Goal: Task Accomplishment & Management: Complete application form

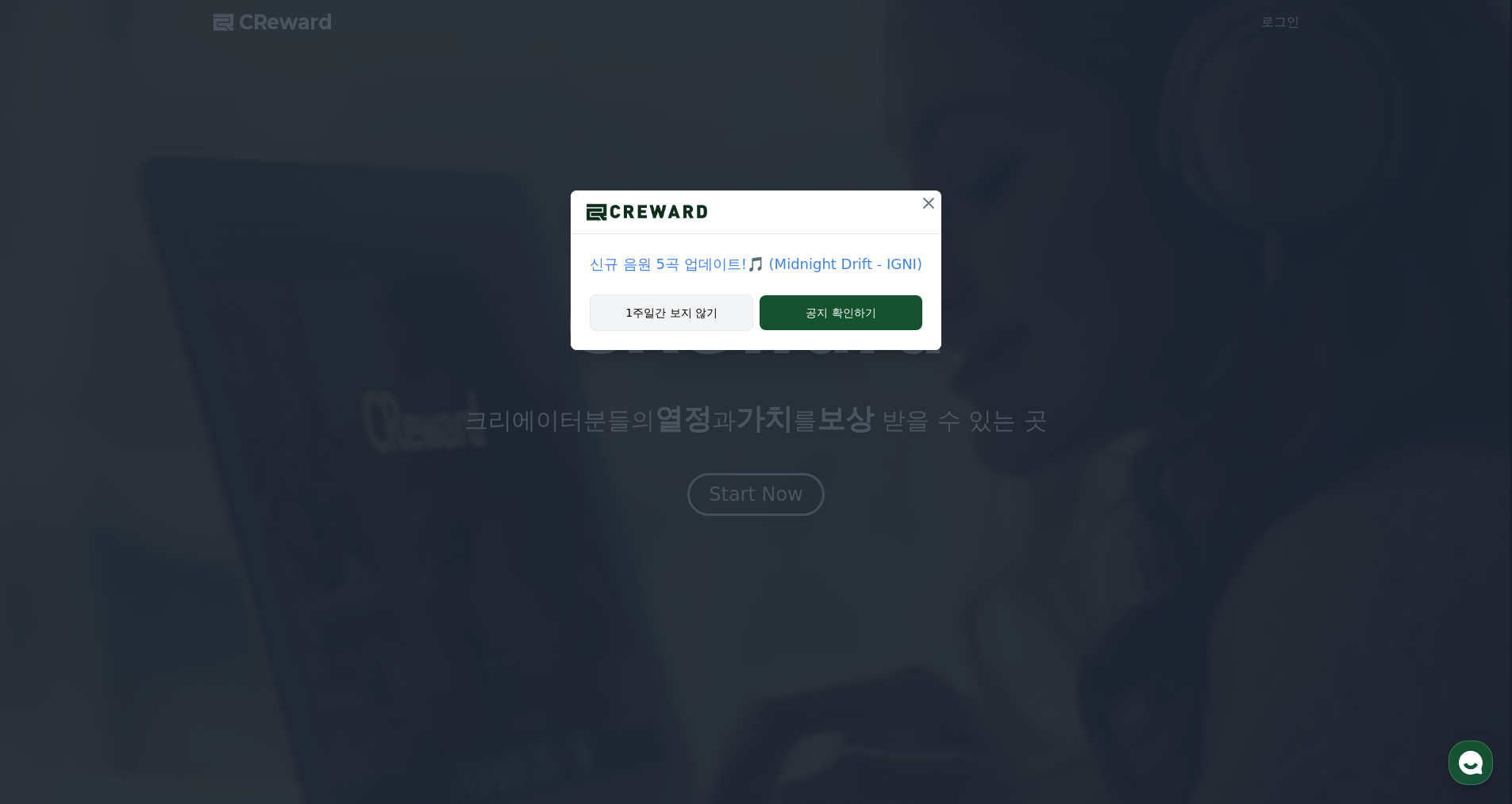
click at [718, 322] on button "1주일간 보지 않기" at bounding box center [671, 313] width 164 height 36
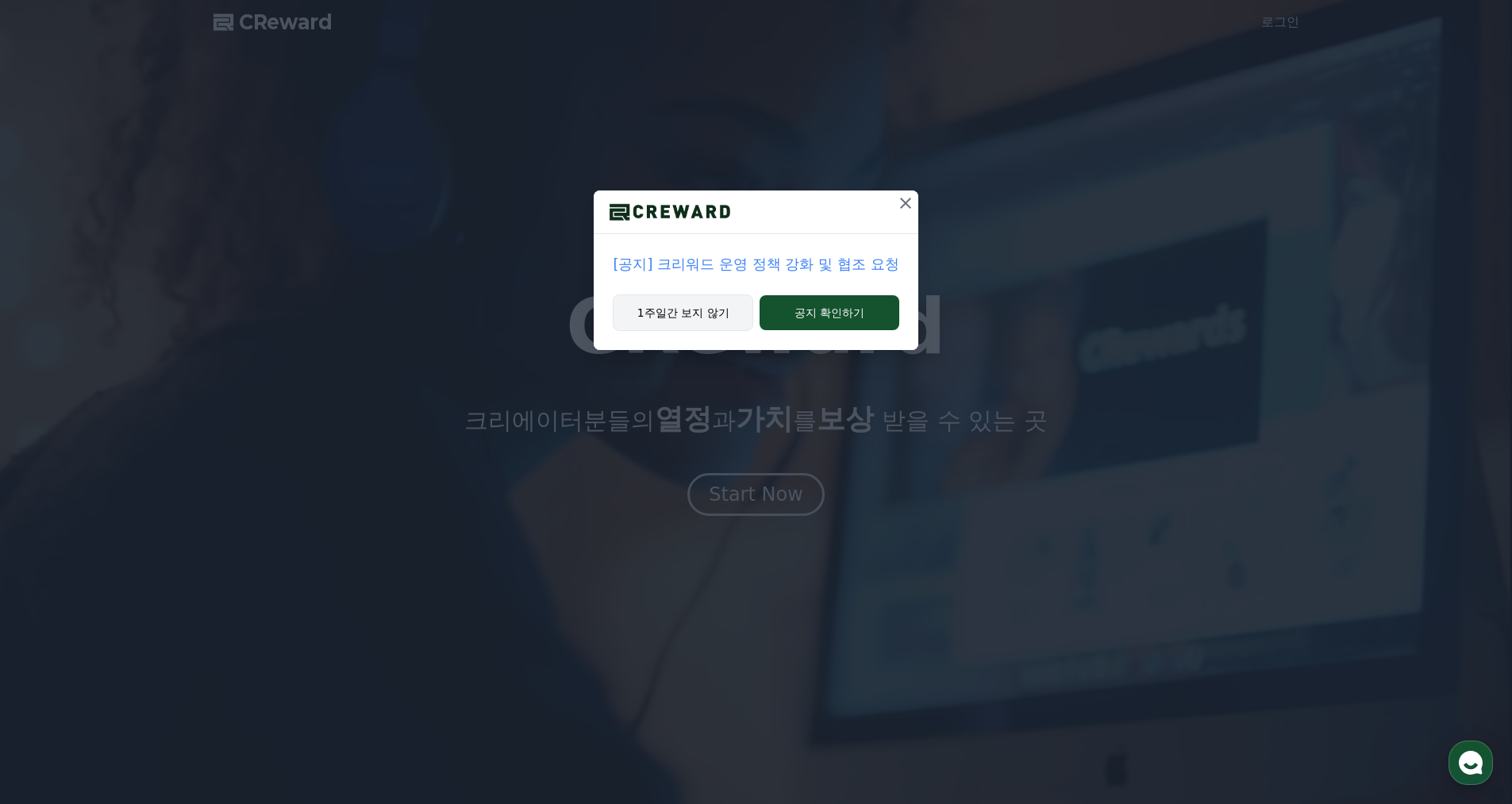
click at [718, 322] on button "1주일간 보지 않기" at bounding box center [683, 313] width 140 height 36
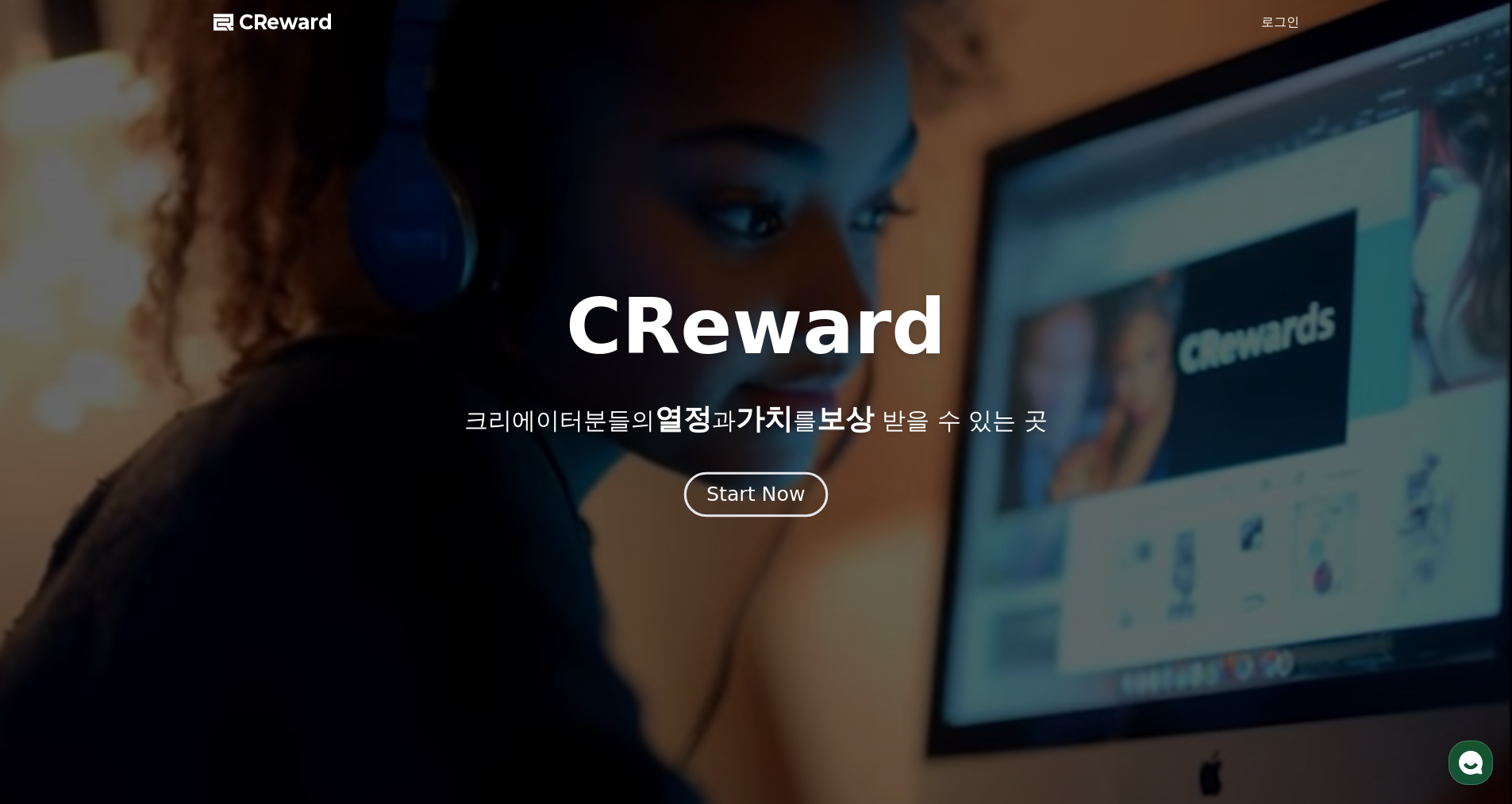
click at [797, 513] on button "Start Now" at bounding box center [756, 494] width 144 height 45
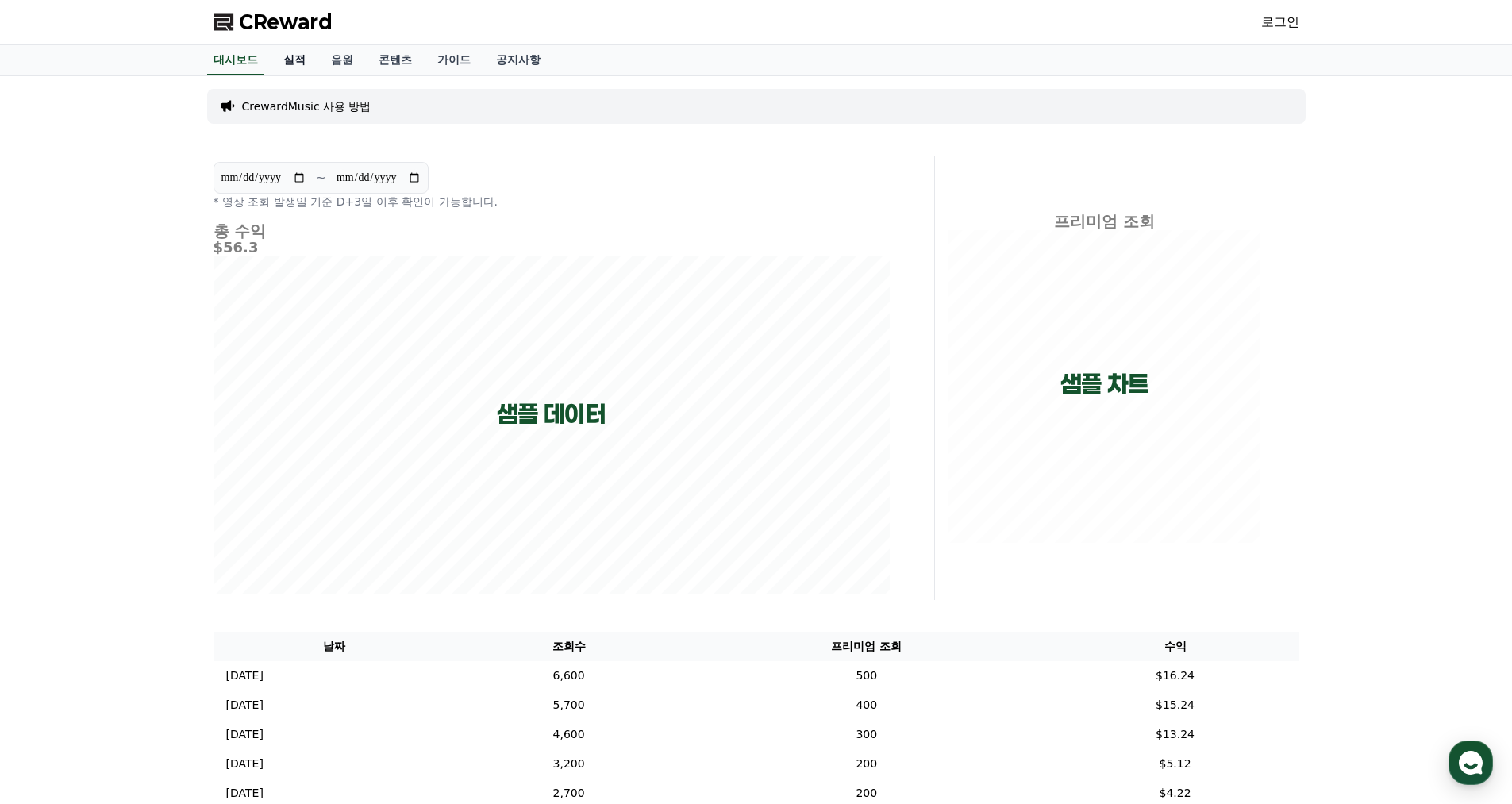
click at [298, 61] on link "실적" at bounding box center [294, 60] width 48 height 30
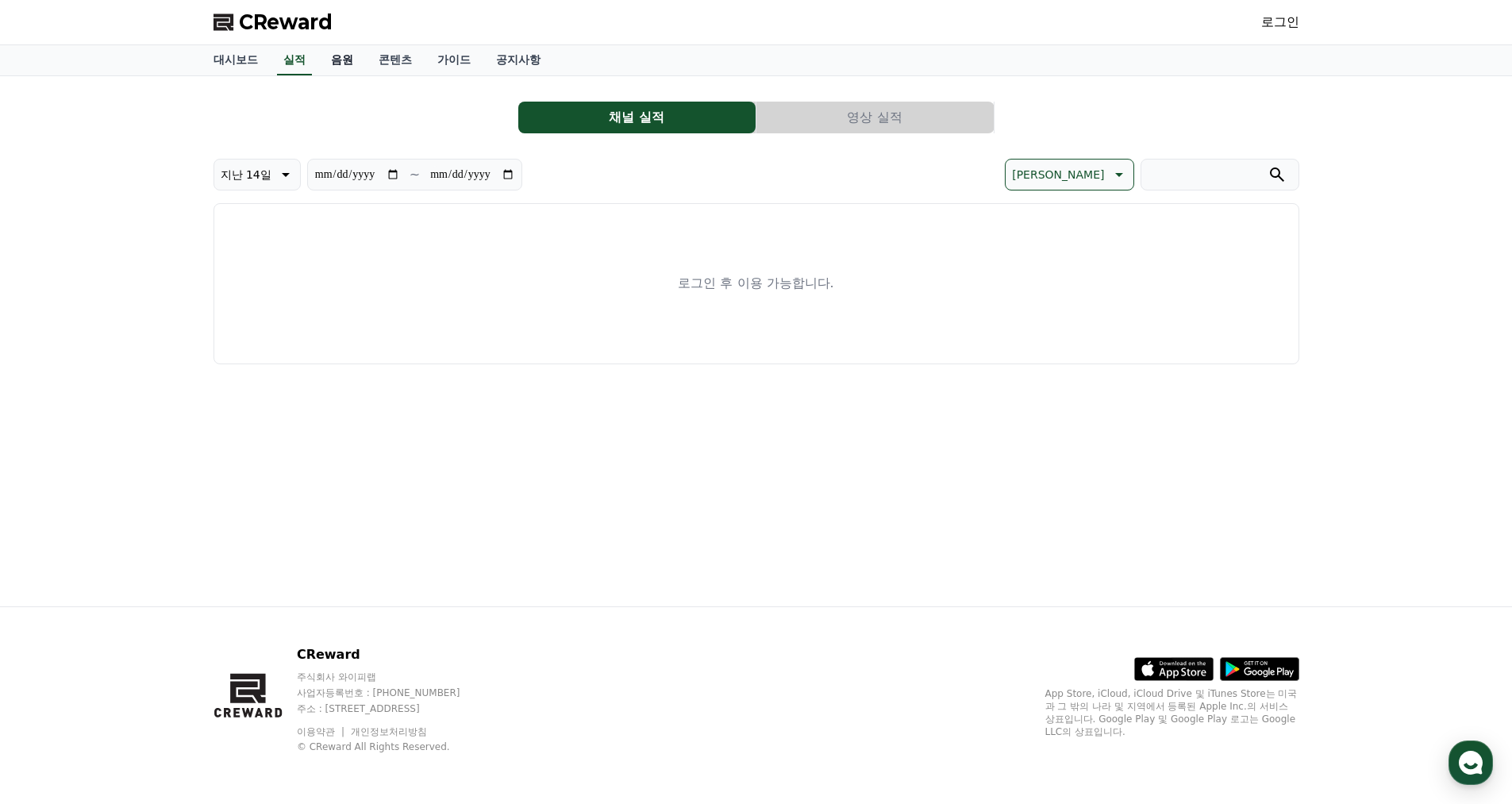
click at [339, 64] on link "음원" at bounding box center [342, 60] width 48 height 30
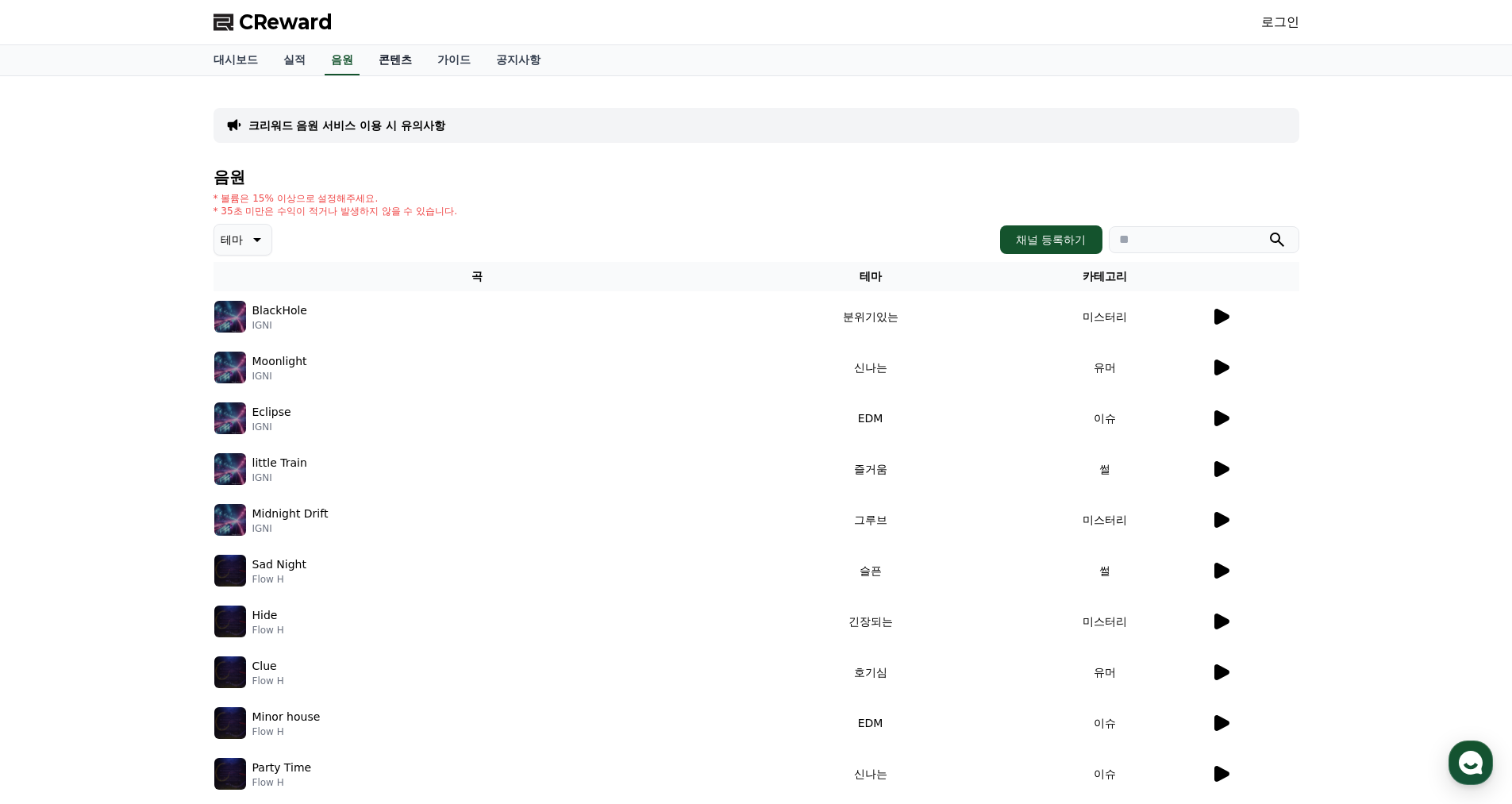
click at [385, 61] on link "콘텐츠" at bounding box center [395, 60] width 59 height 30
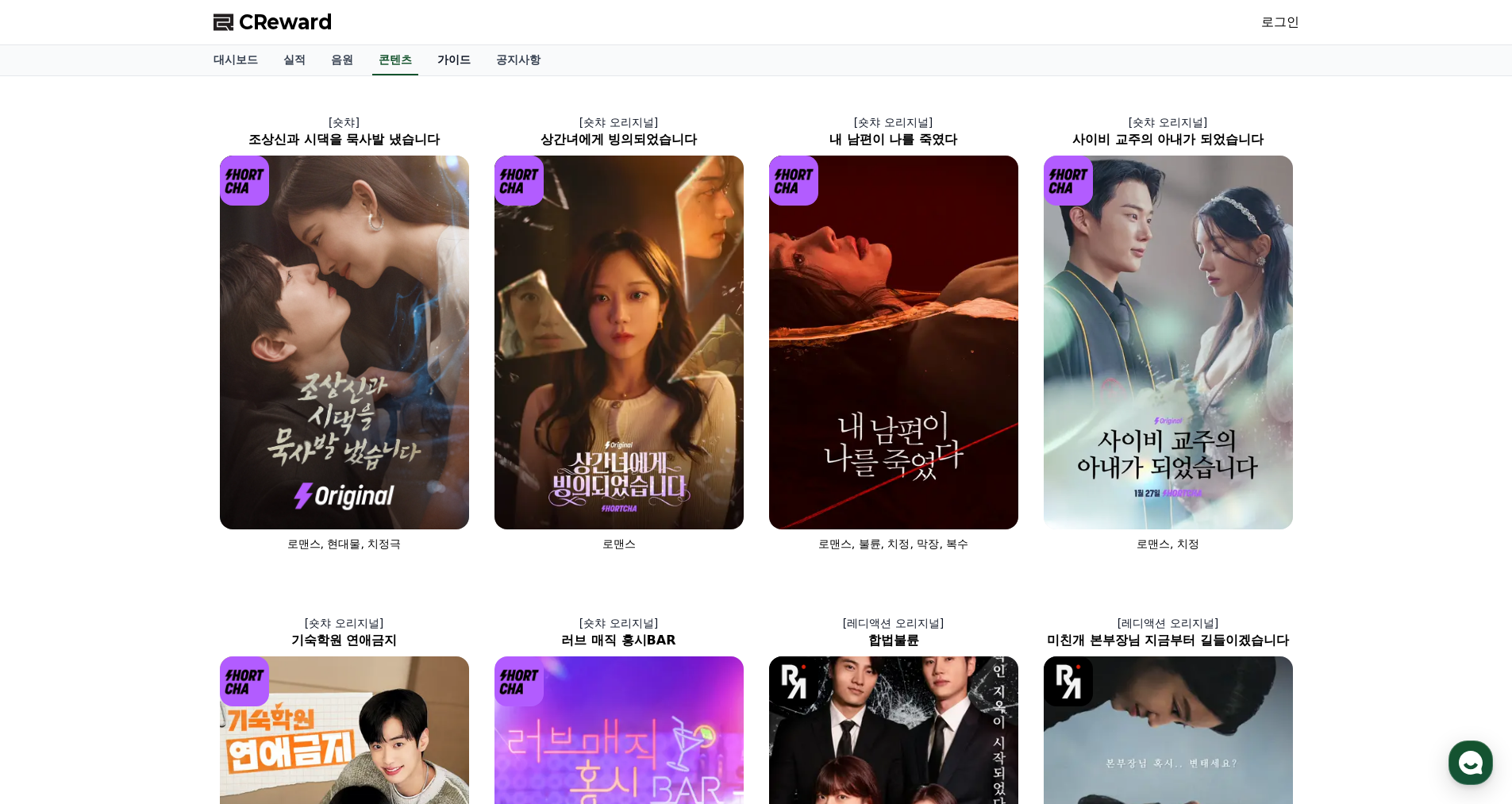
click at [454, 61] on link "가이드" at bounding box center [454, 60] width 59 height 30
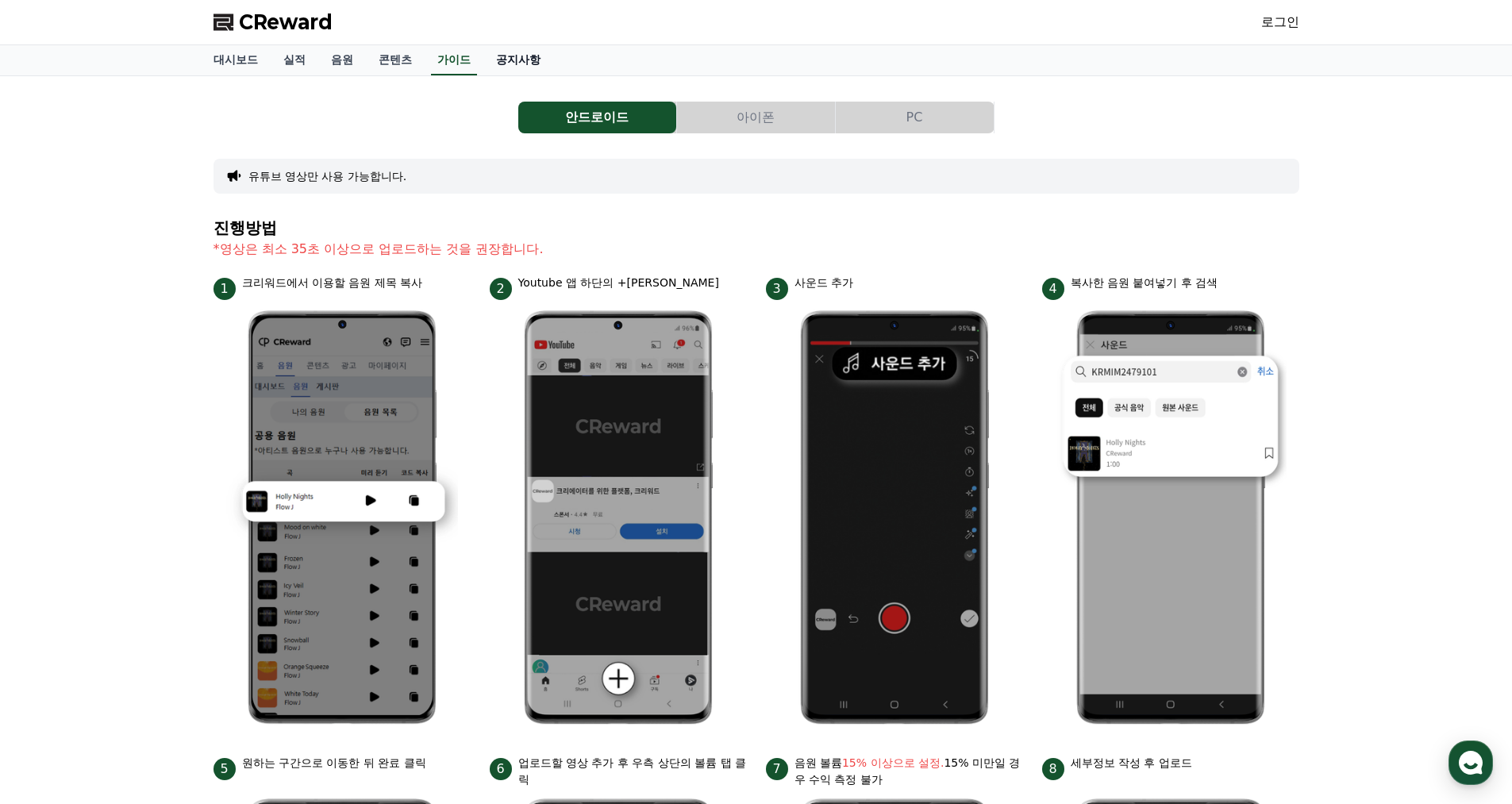
click at [512, 65] on link "공지사항" at bounding box center [518, 60] width 70 height 30
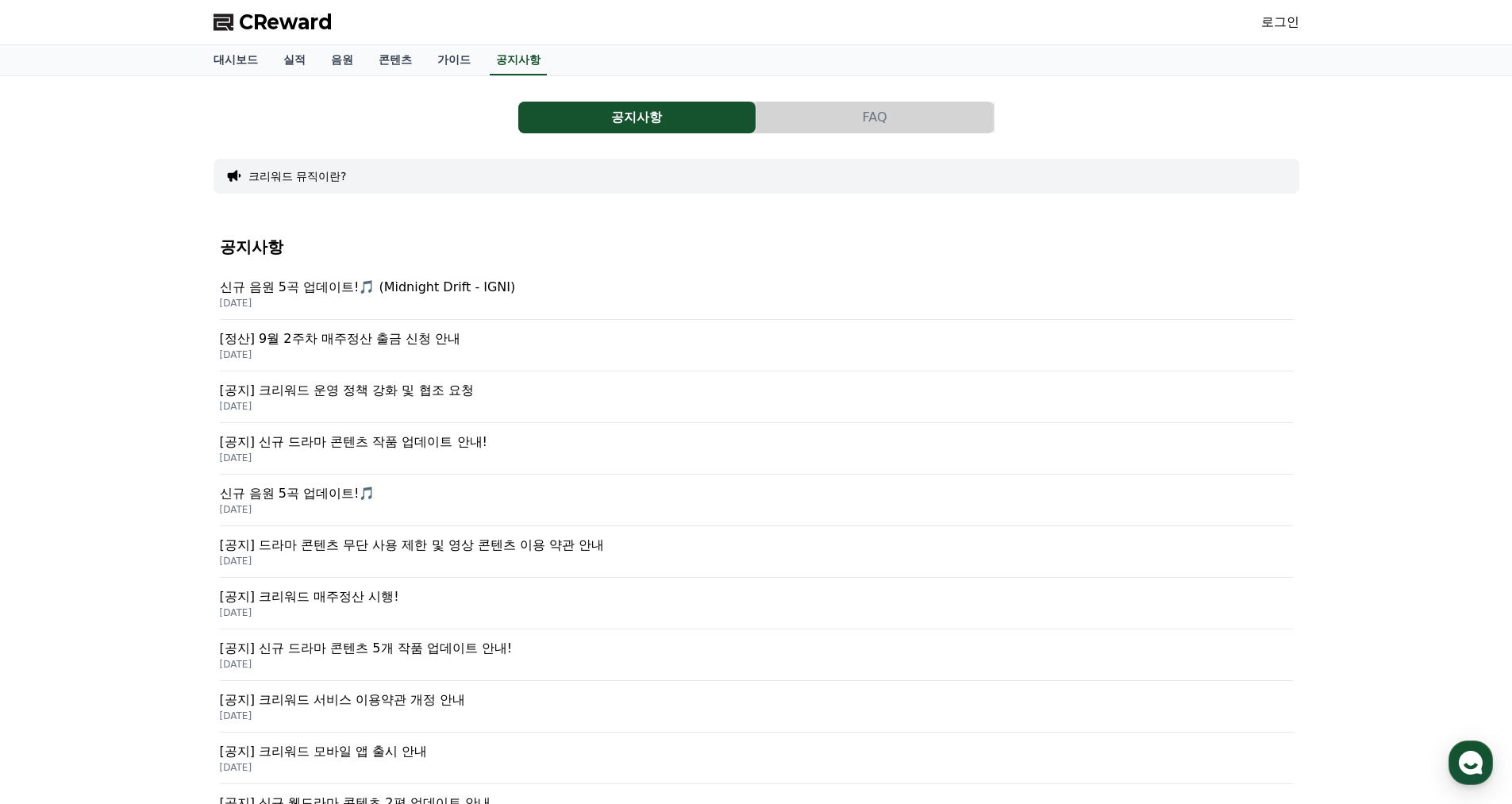
click at [408, 350] on p "[DATE]" at bounding box center [757, 355] width 1073 height 13
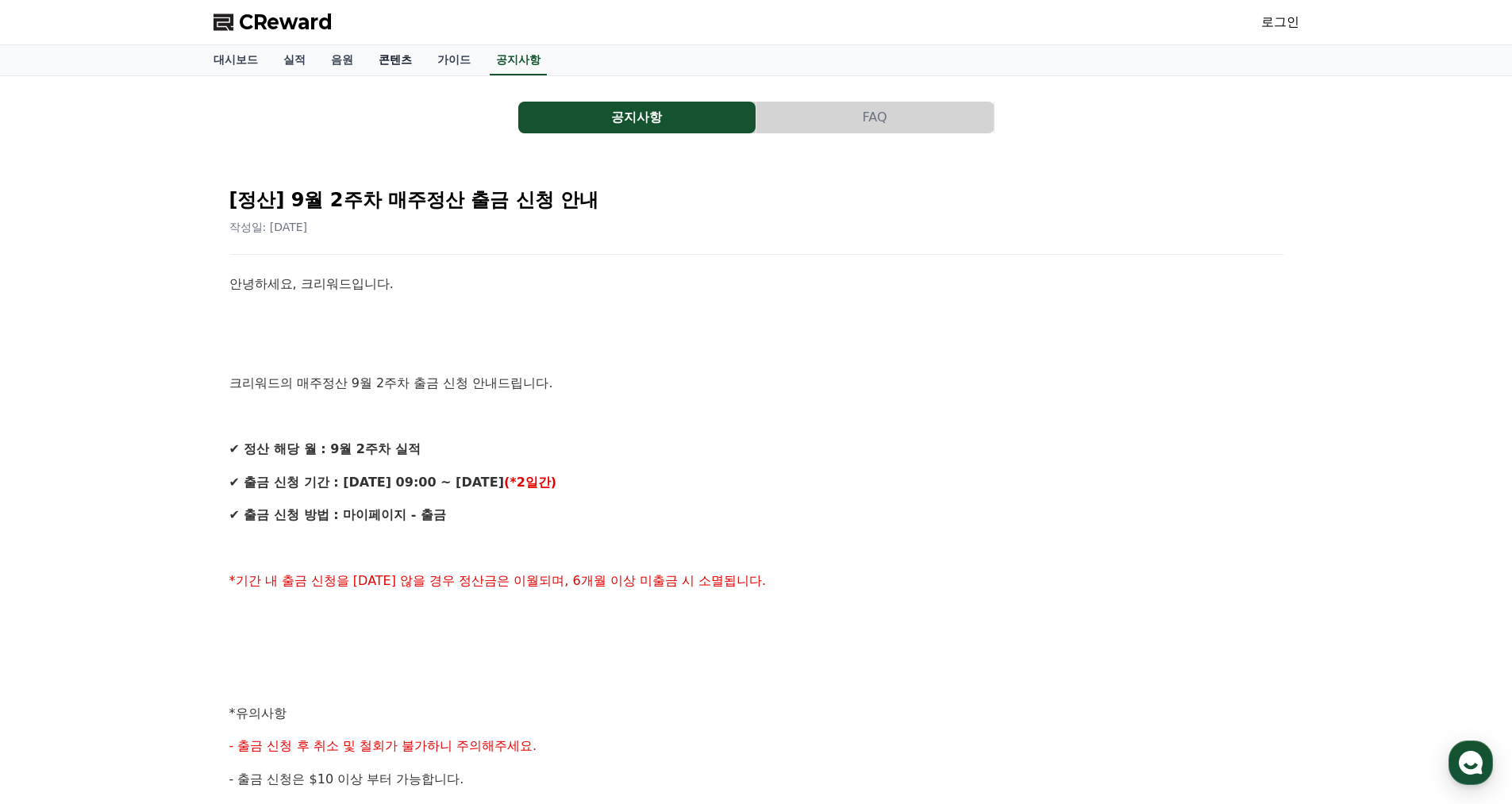
click at [380, 60] on link "콘텐츠" at bounding box center [395, 60] width 59 height 30
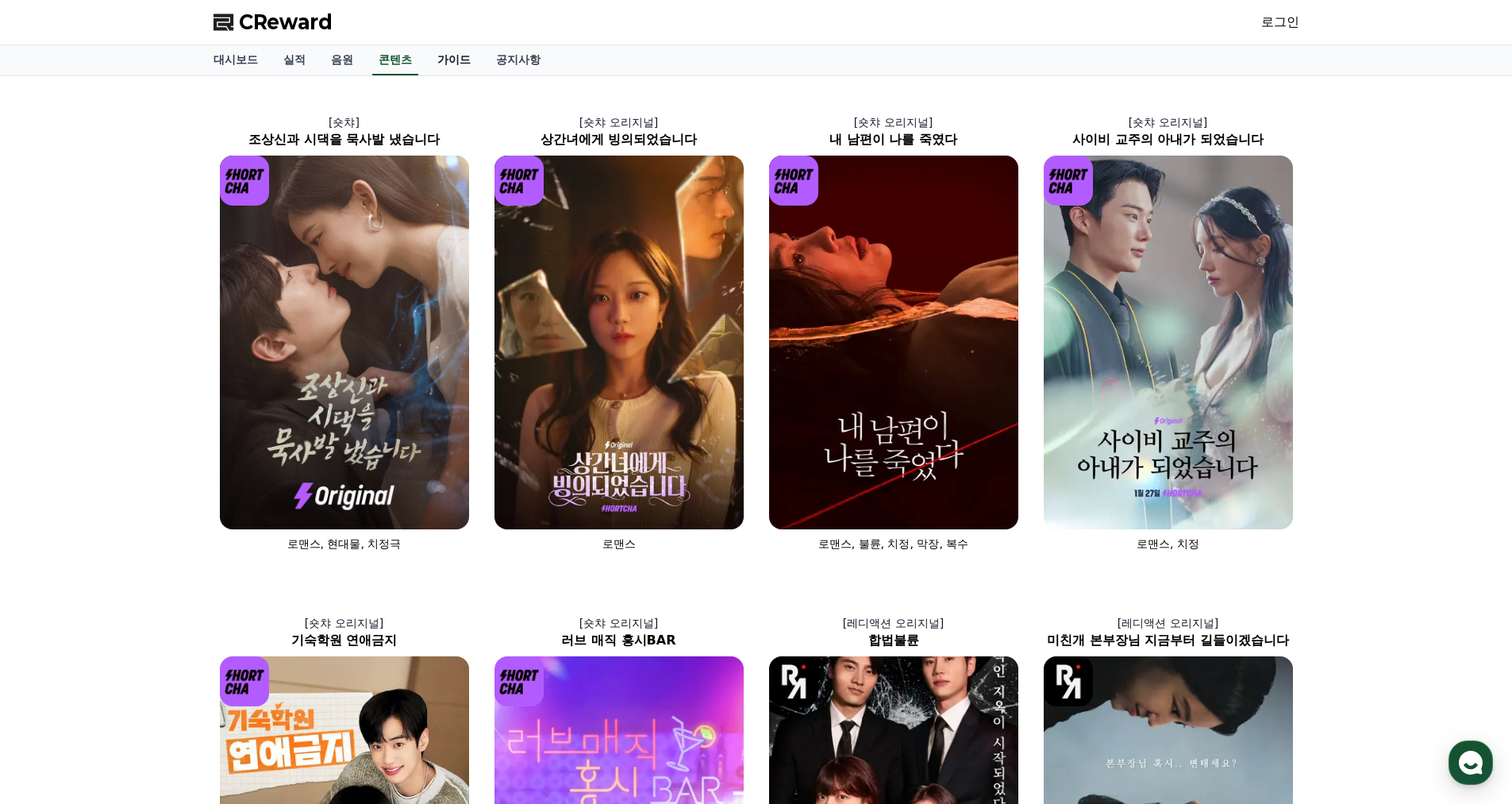
click at [454, 69] on link "가이드" at bounding box center [454, 60] width 59 height 30
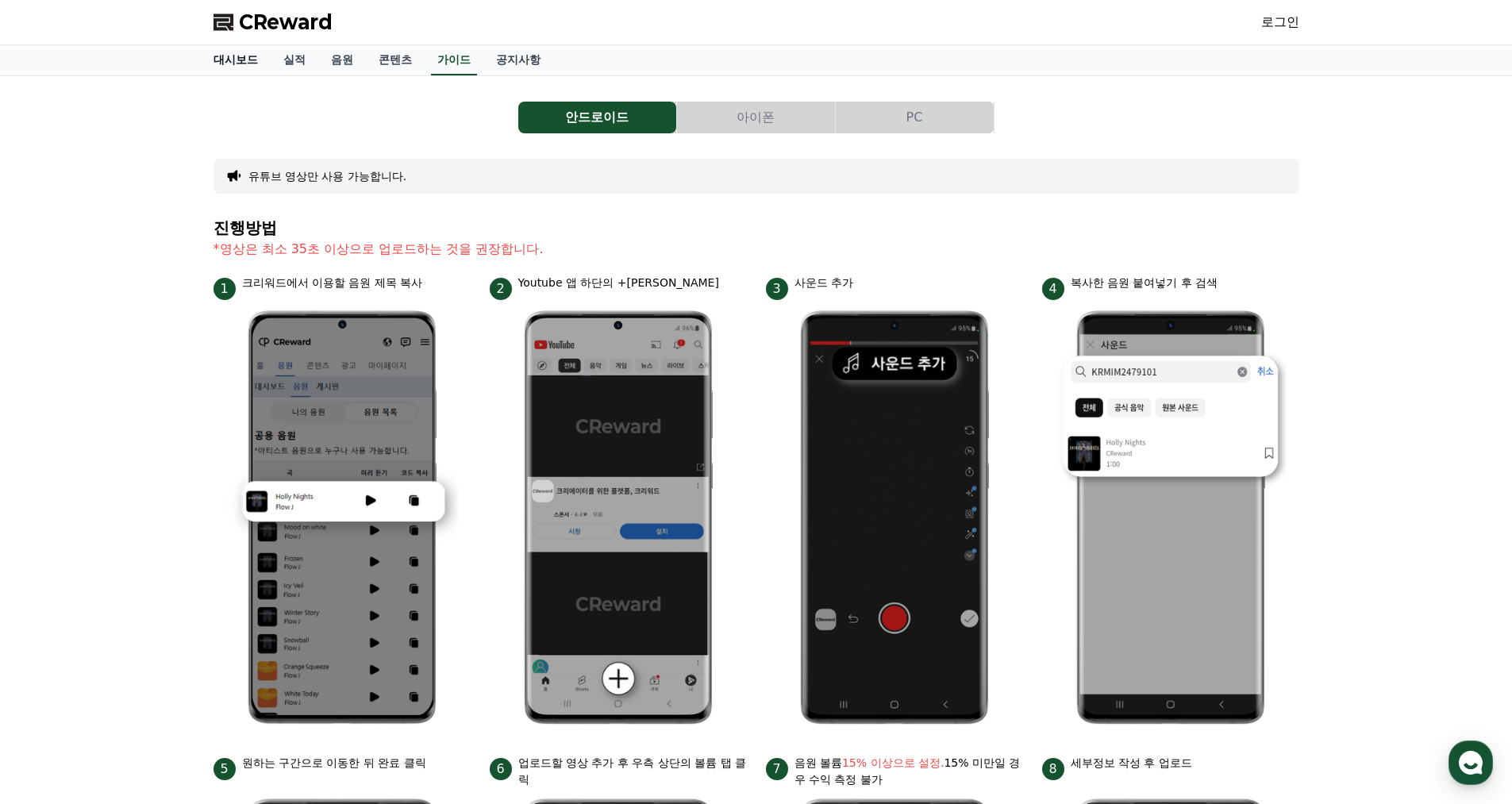
click at [242, 56] on link "대시보드" at bounding box center [236, 60] width 70 height 30
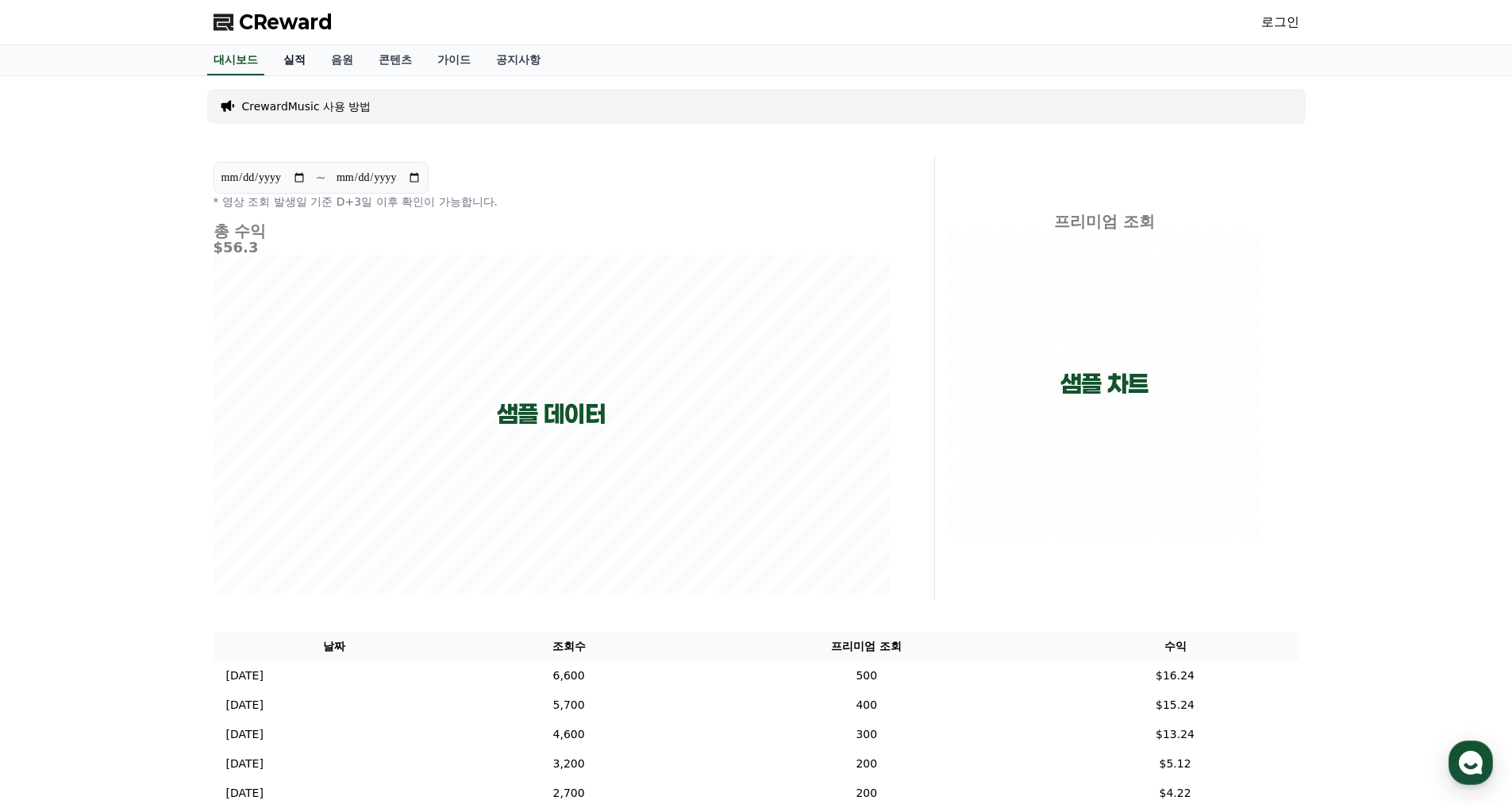
click at [296, 62] on link "실적" at bounding box center [294, 60] width 48 height 30
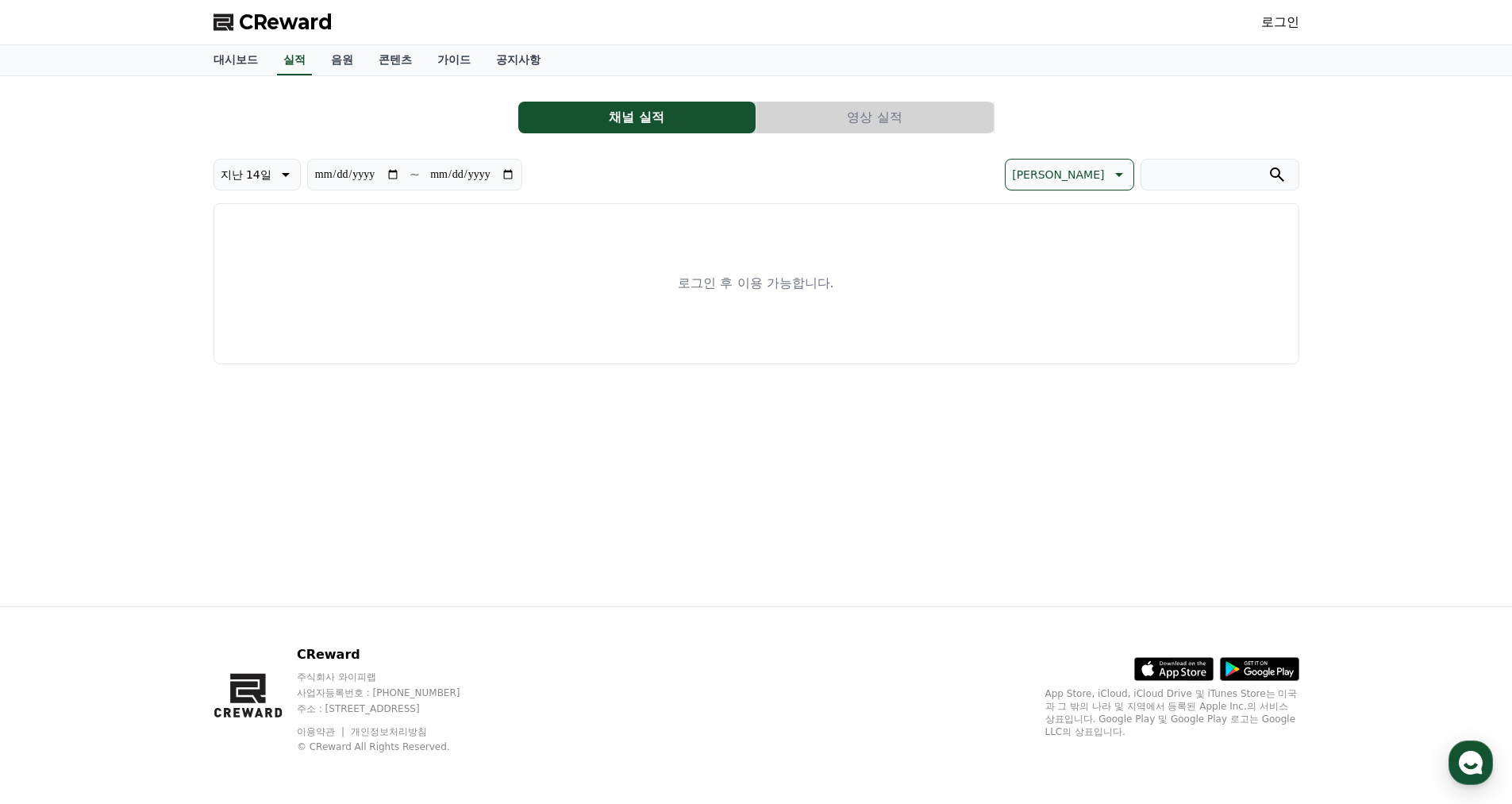
click at [1262, 15] on link "로그인" at bounding box center [1281, 23] width 38 height 19
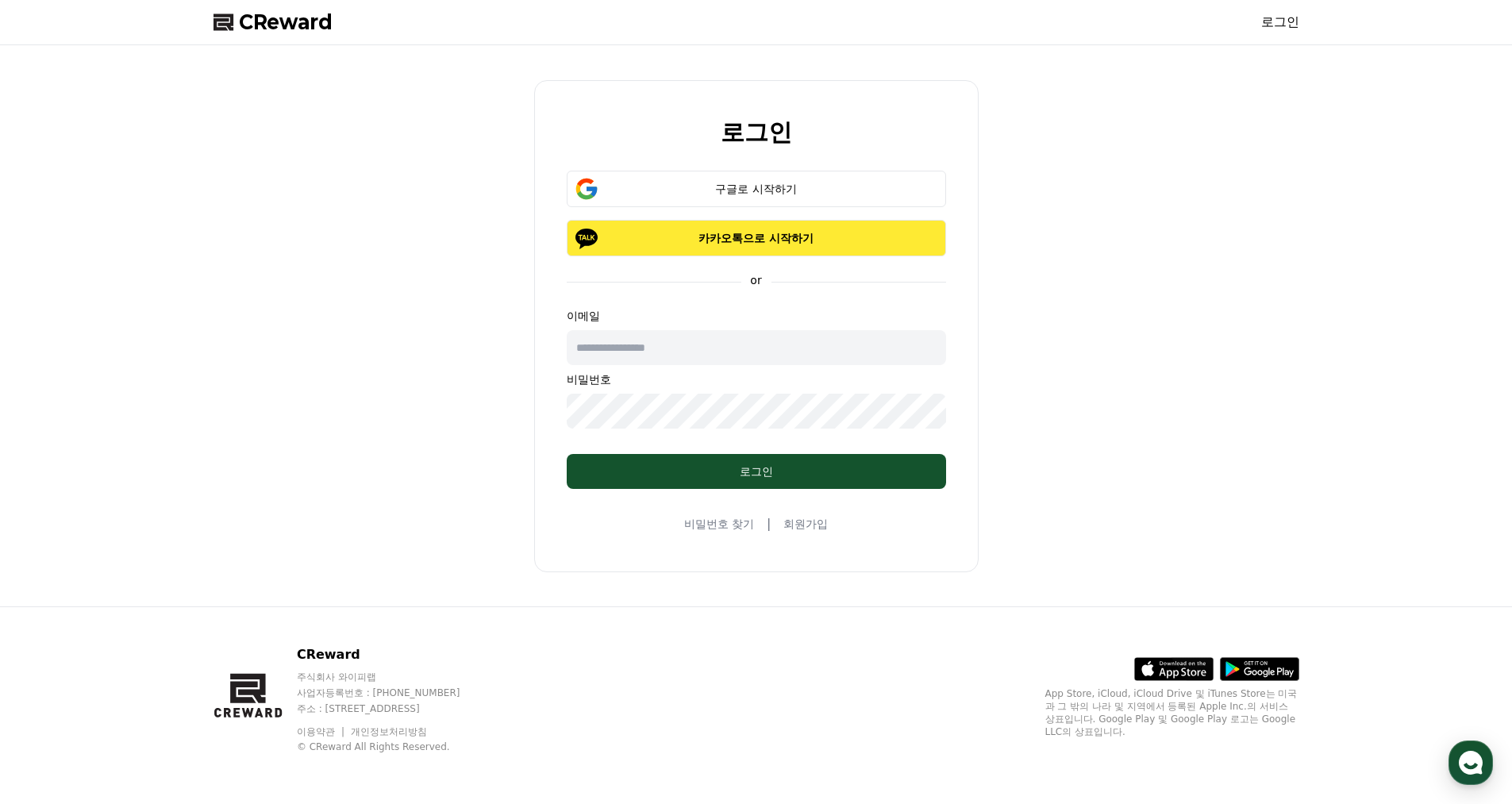
click at [717, 241] on p "카카오톡으로 시작하기" at bounding box center [756, 239] width 334 height 16
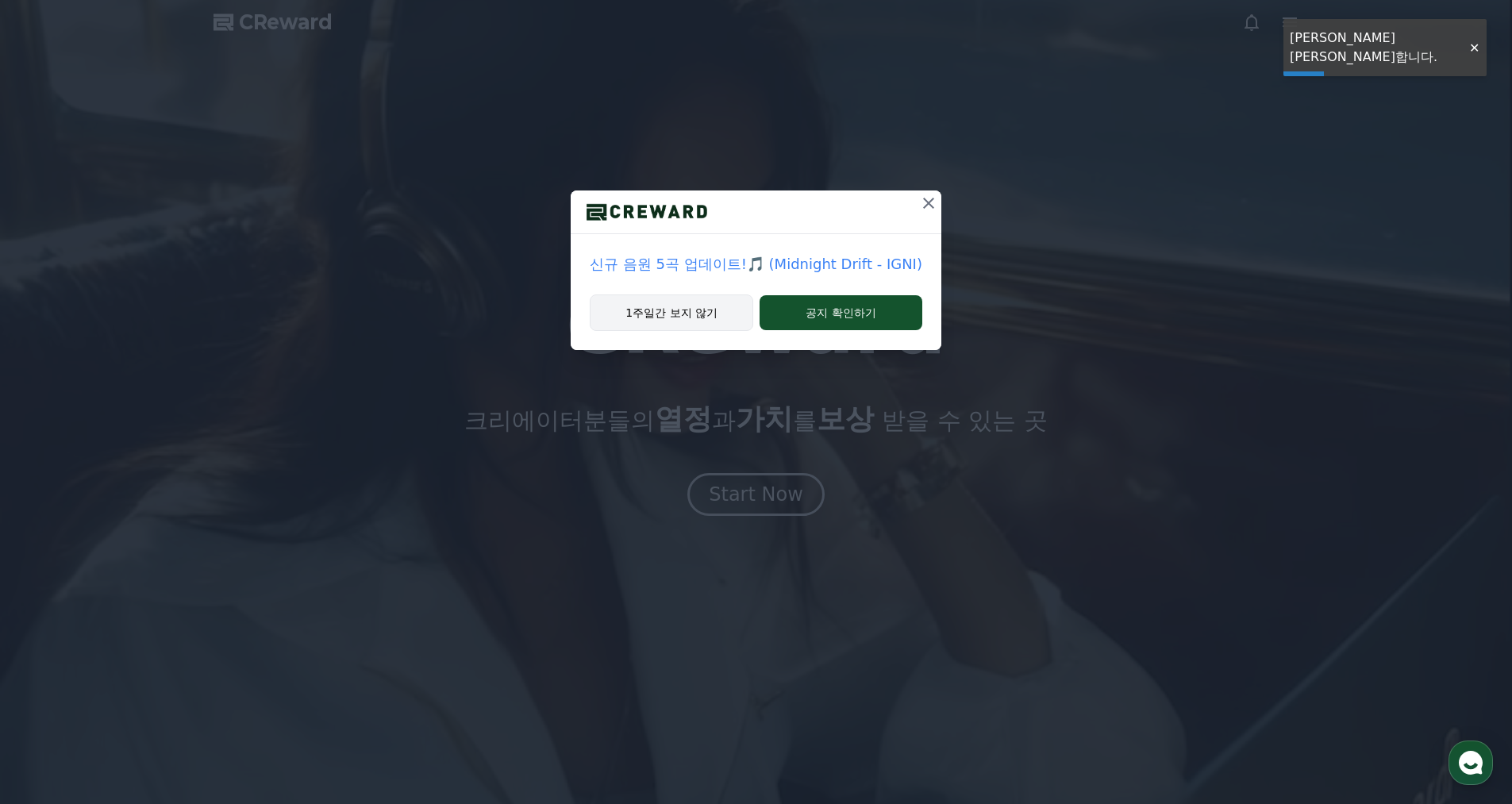
click at [672, 320] on button "1주일간 보지 않기" at bounding box center [671, 313] width 164 height 36
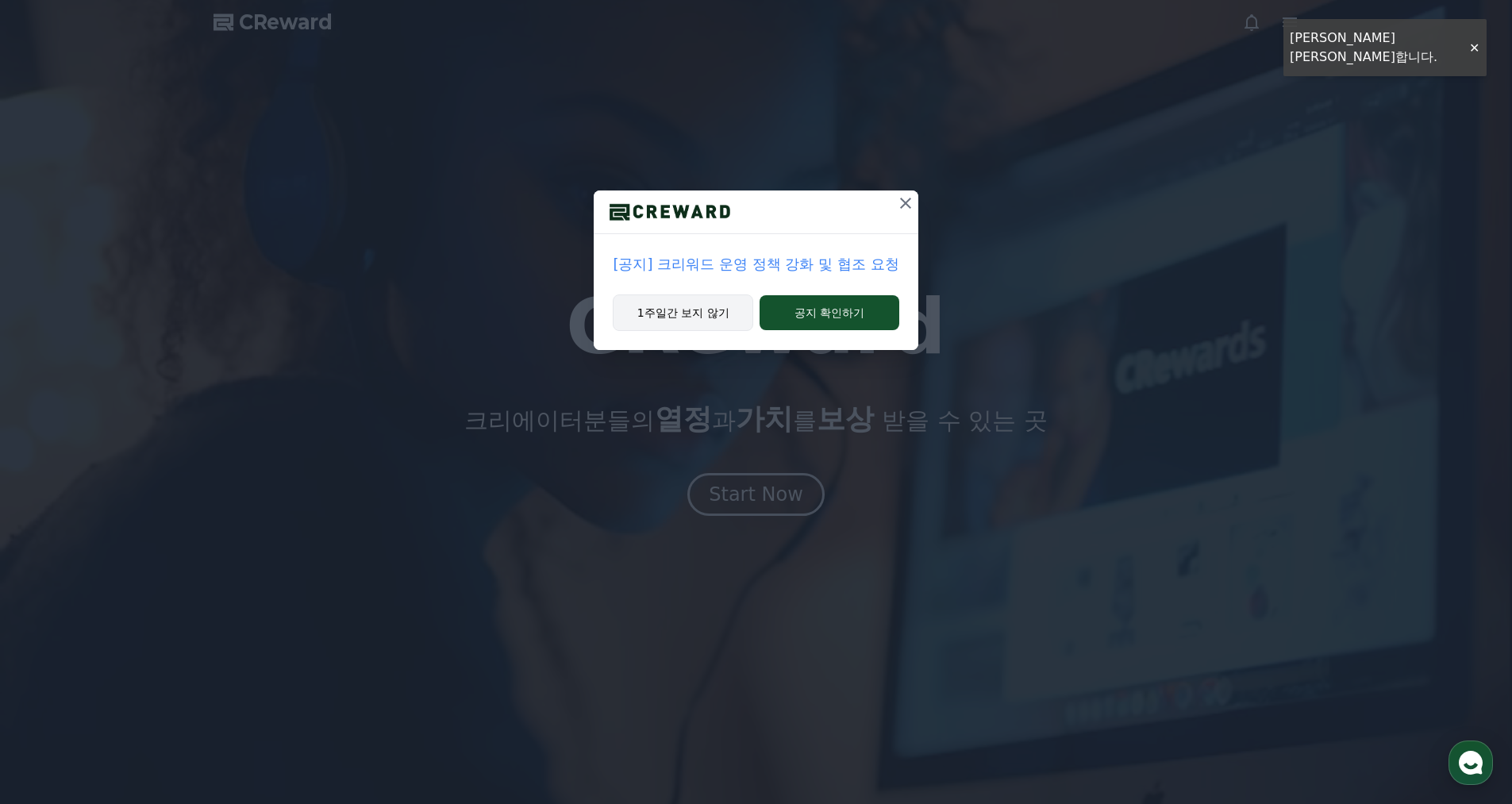
click at [671, 318] on button "1주일간 보지 않기" at bounding box center [683, 313] width 140 height 36
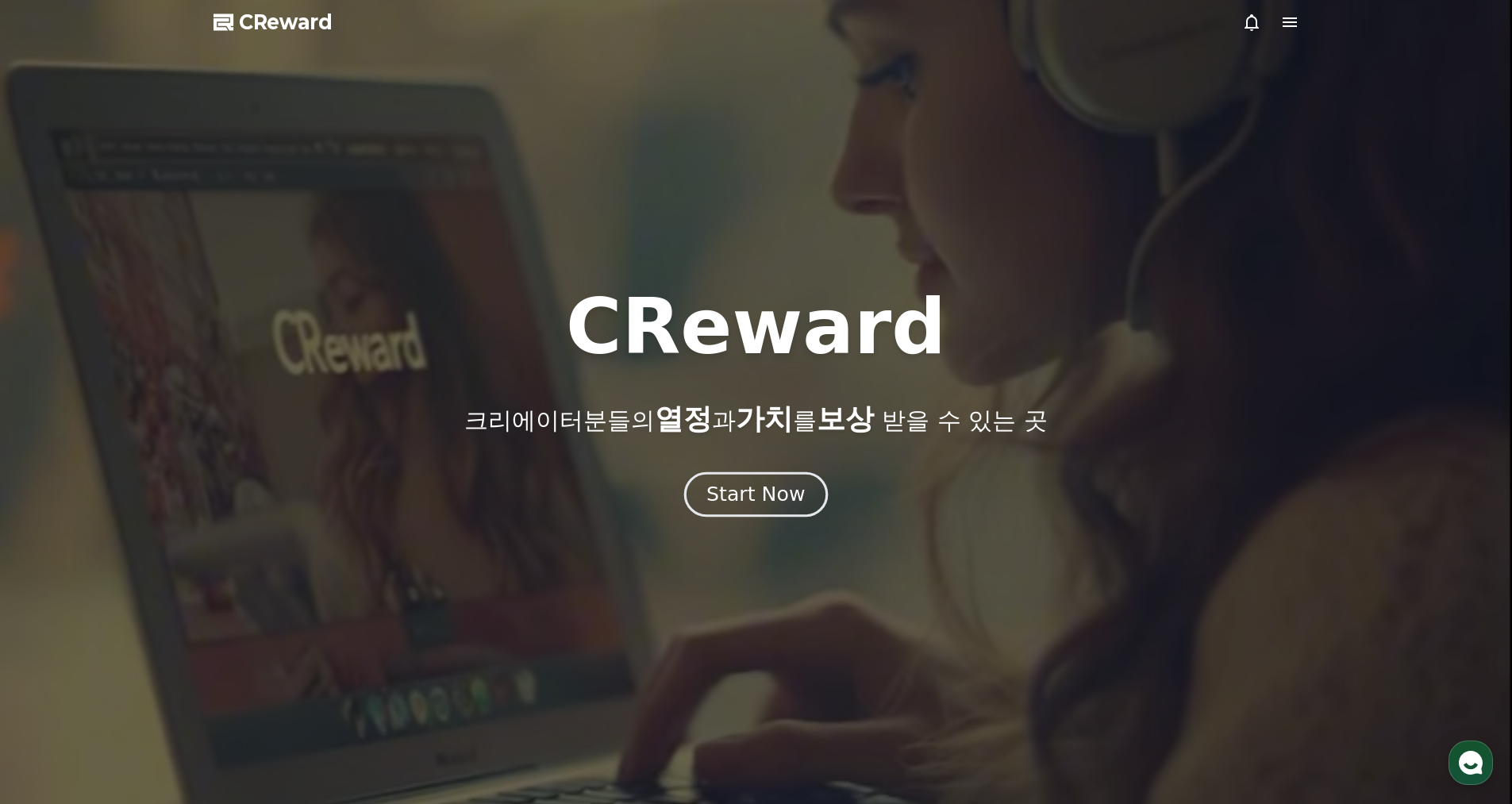
click at [752, 507] on div "Start Now" at bounding box center [756, 494] width 99 height 27
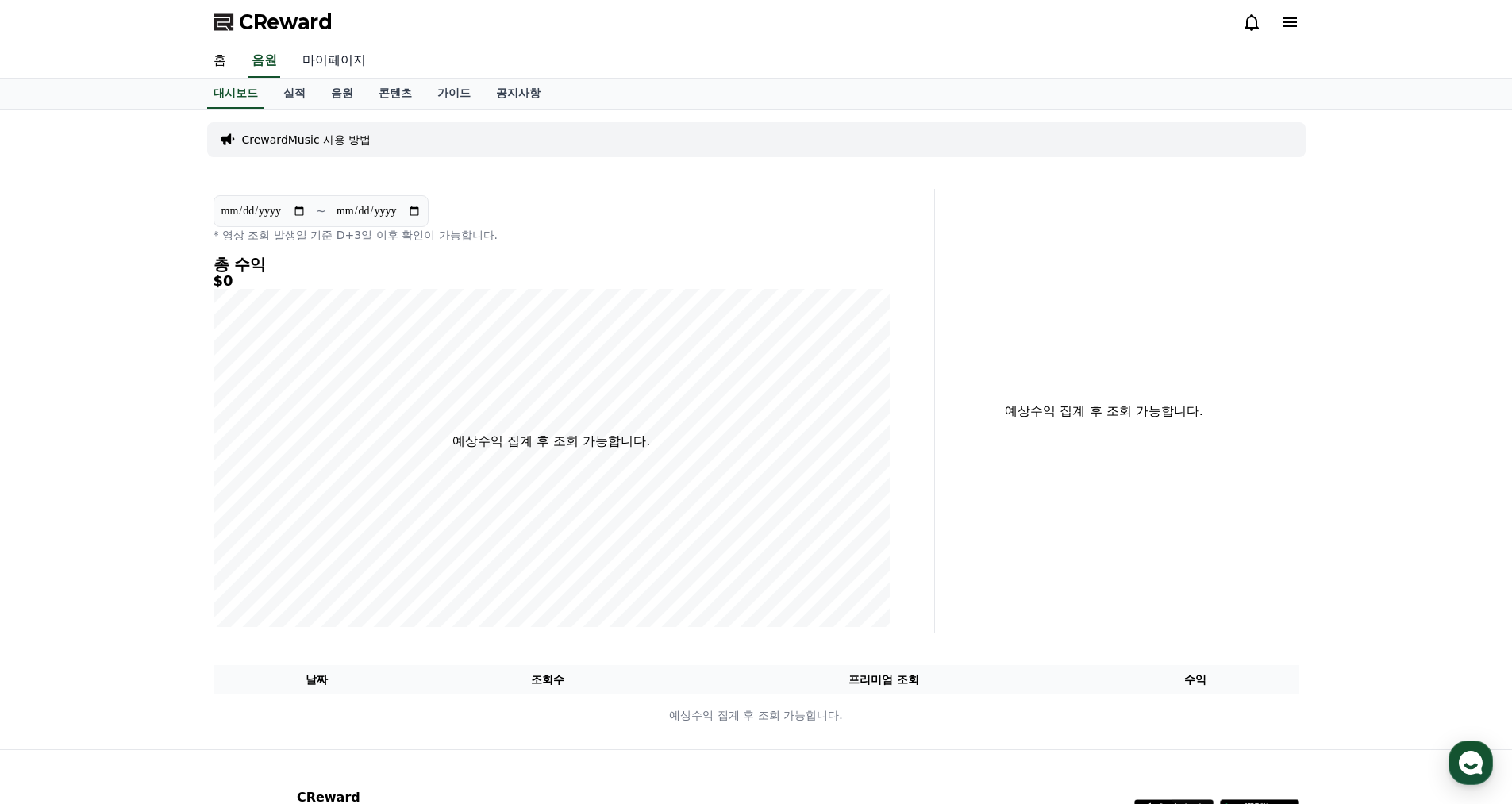
click at [334, 62] on link "마이페이지" at bounding box center [334, 61] width 89 height 33
select select "**********"
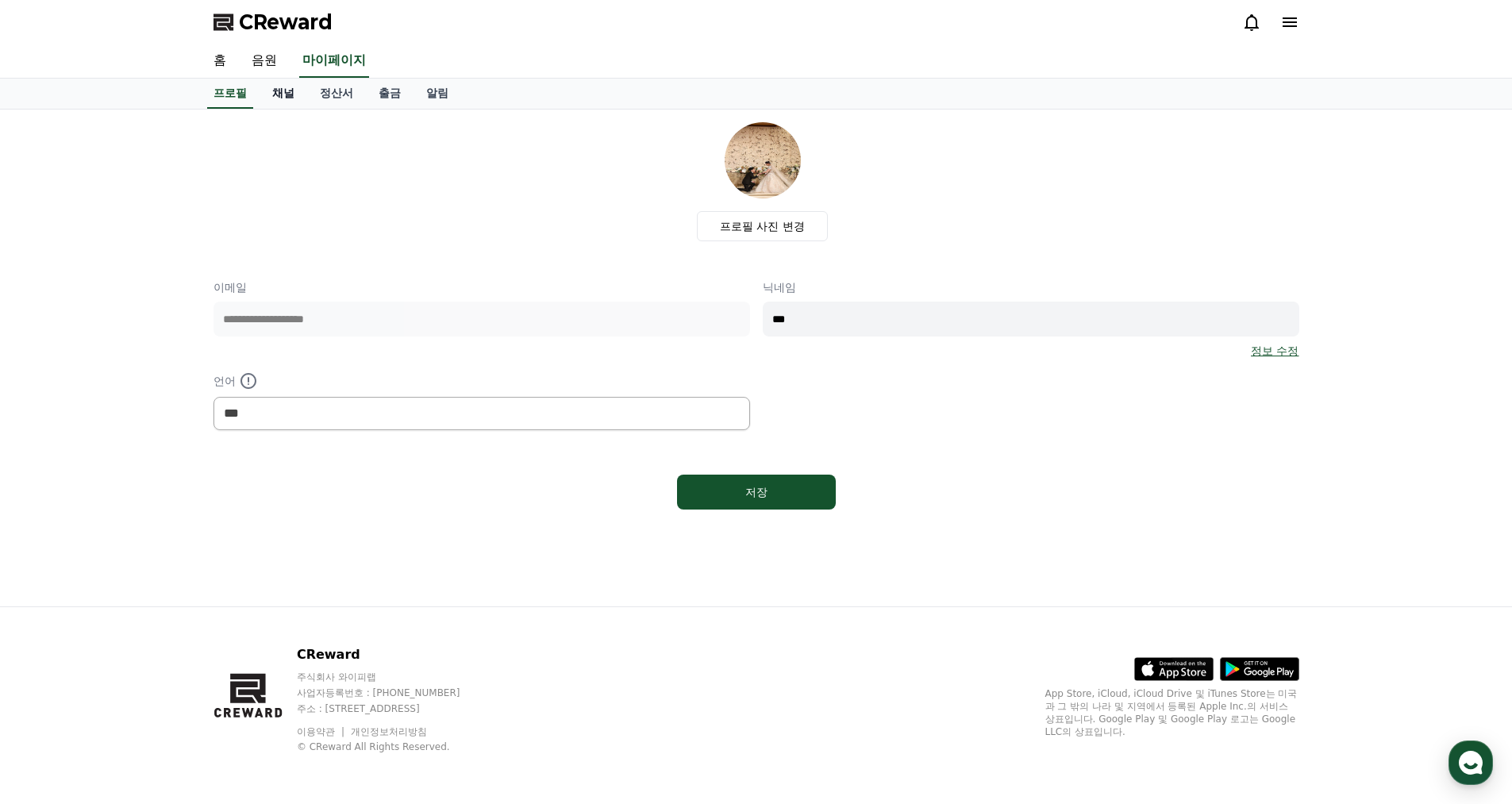
click at [285, 91] on link "채널" at bounding box center [283, 94] width 48 height 30
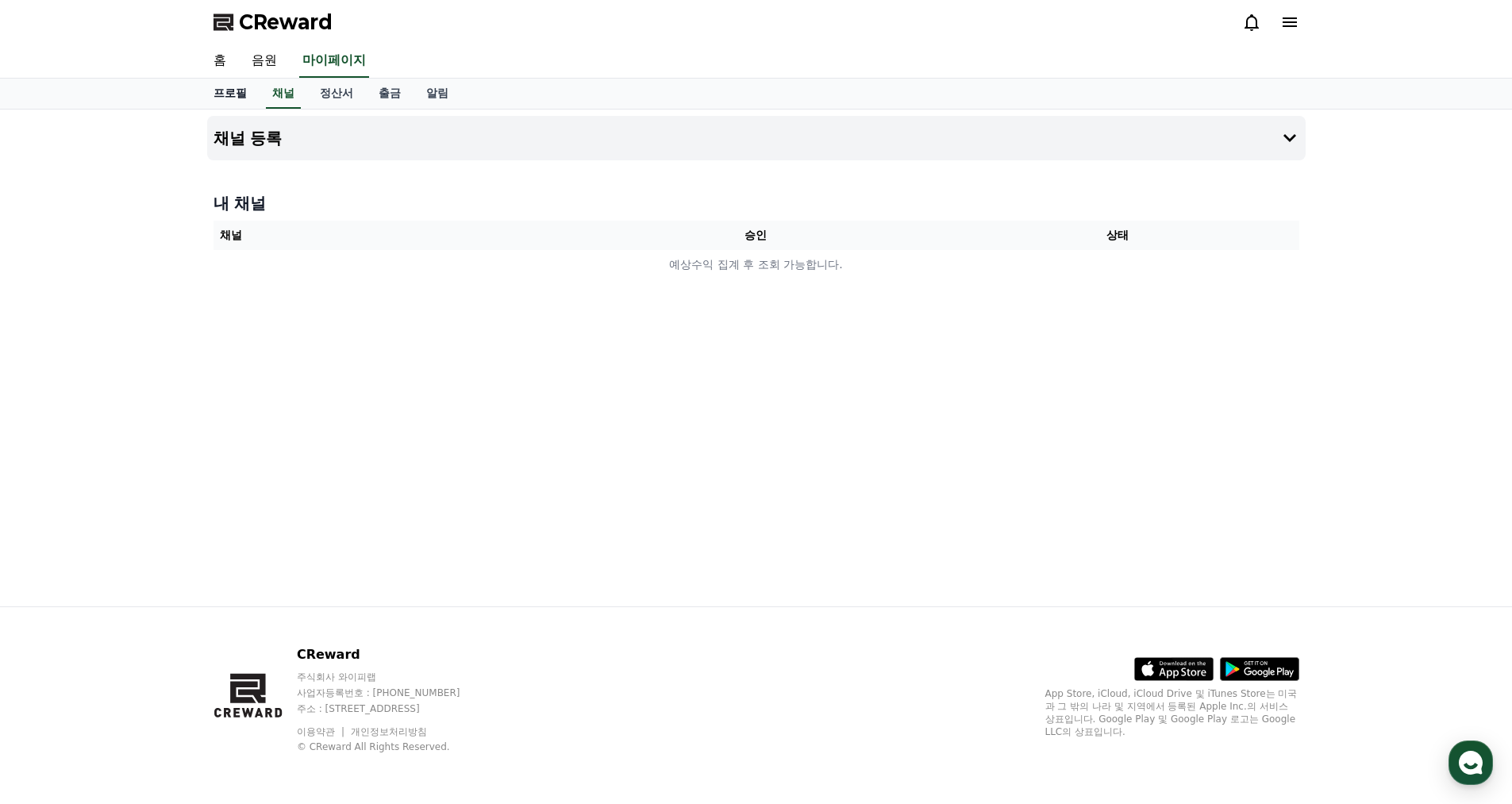
click at [236, 92] on link "프로필" at bounding box center [231, 94] width 59 height 30
select select "**********"
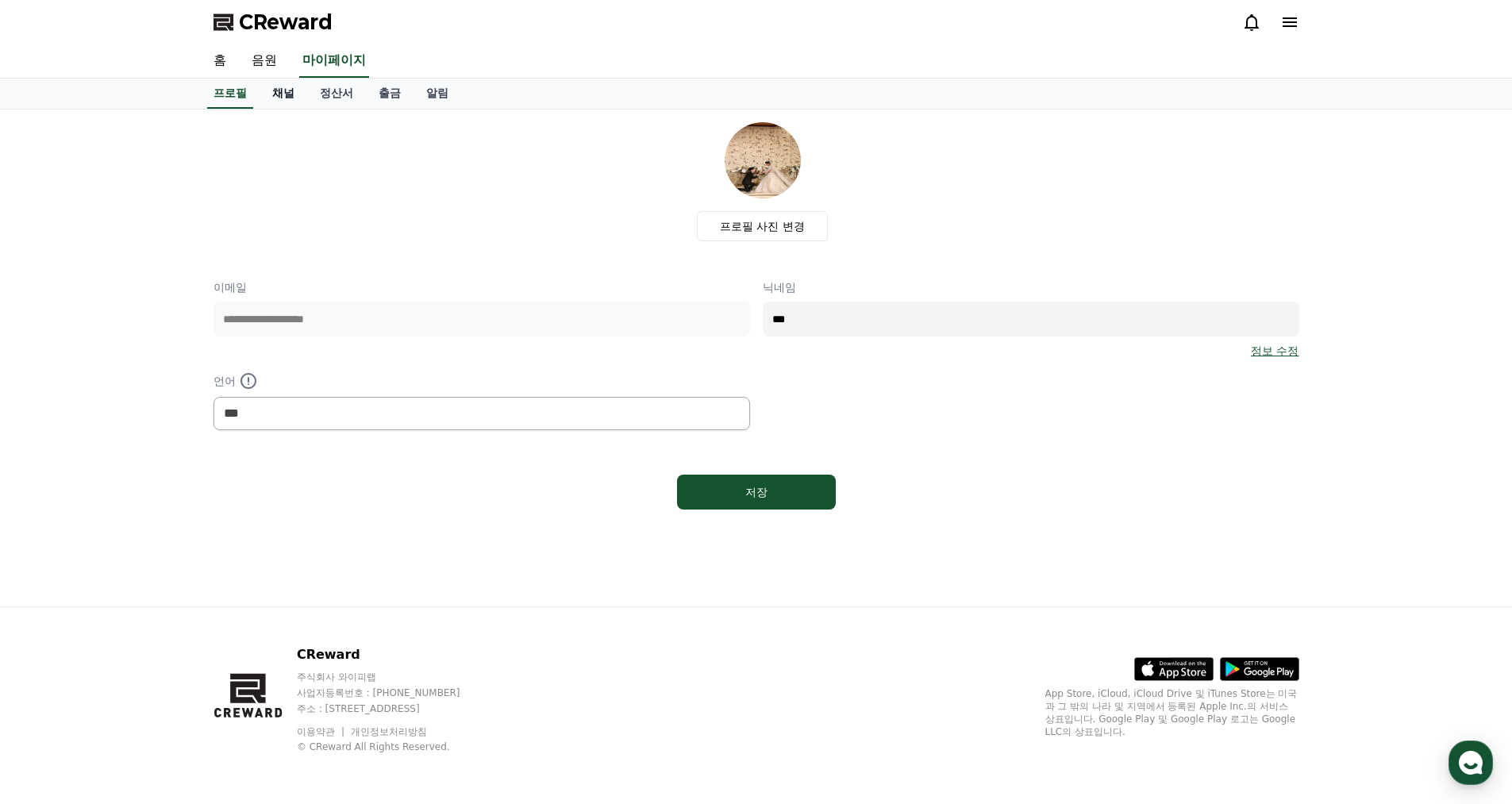
click at [290, 99] on link "채널" at bounding box center [283, 94] width 48 height 30
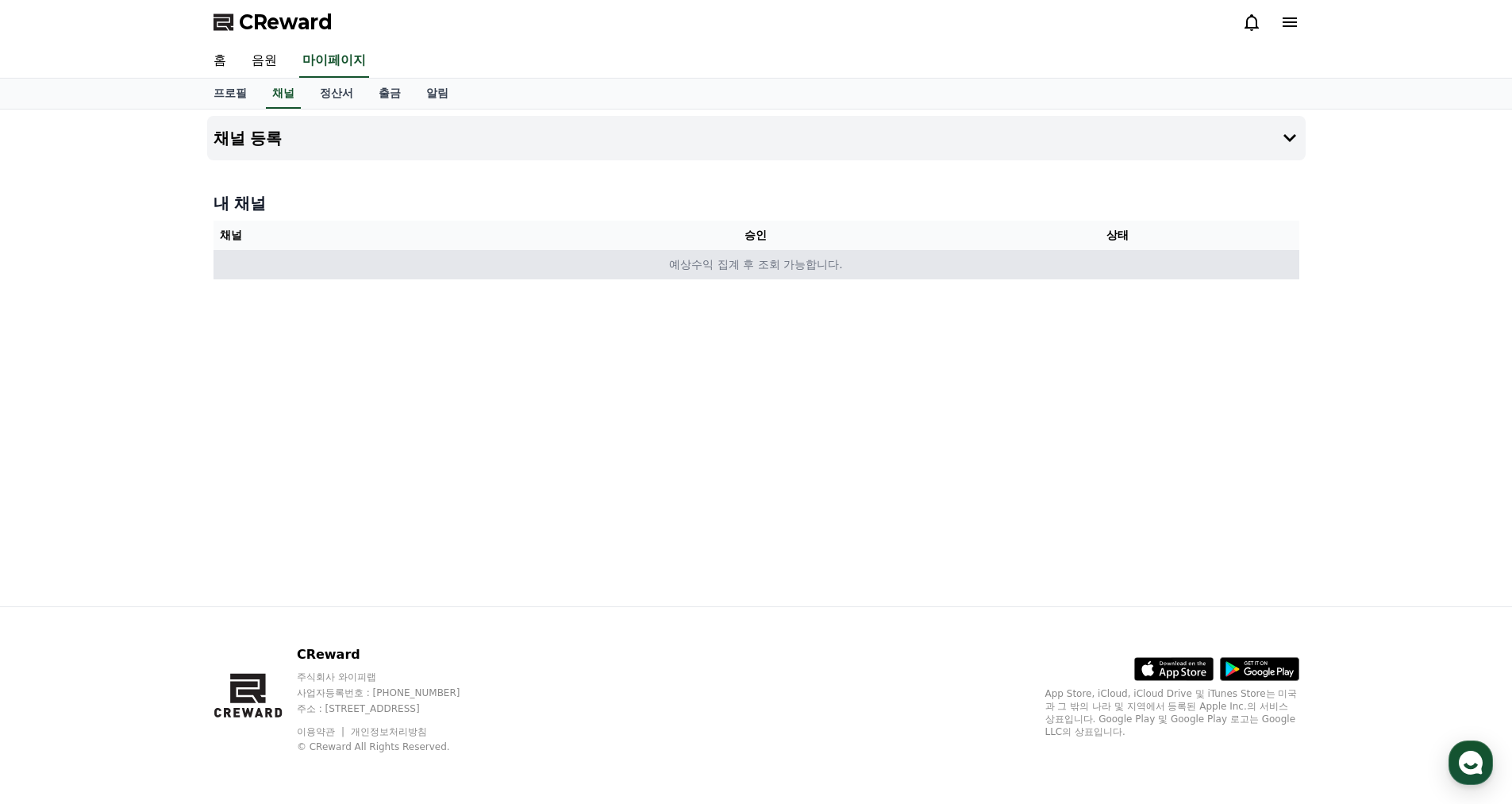
click at [725, 271] on td "예상수익 집계 후 조회 가능합니다." at bounding box center [756, 265] width 1085 height 29
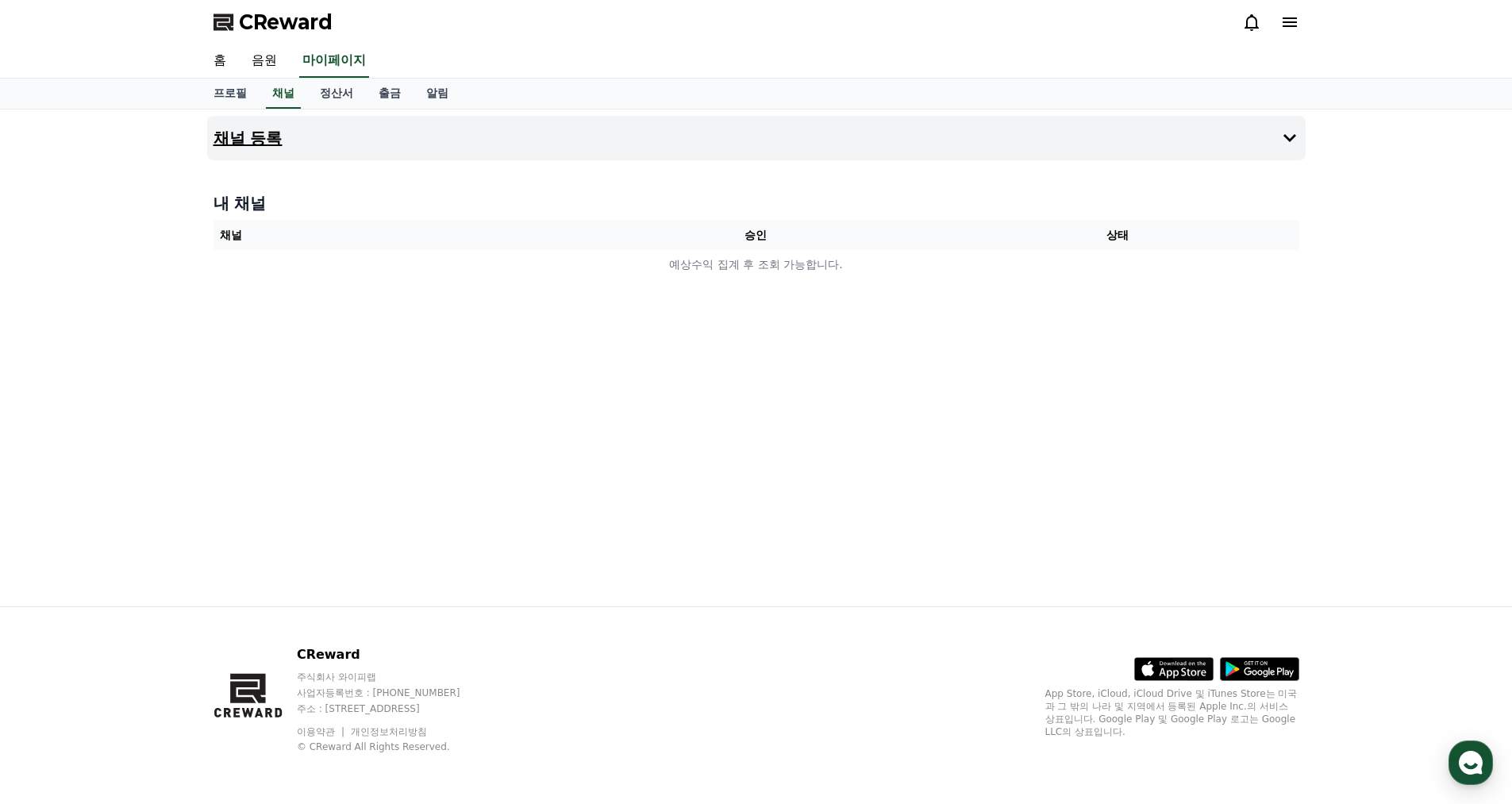
click at [336, 144] on button "채널 등록" at bounding box center [756, 138] width 1098 height 44
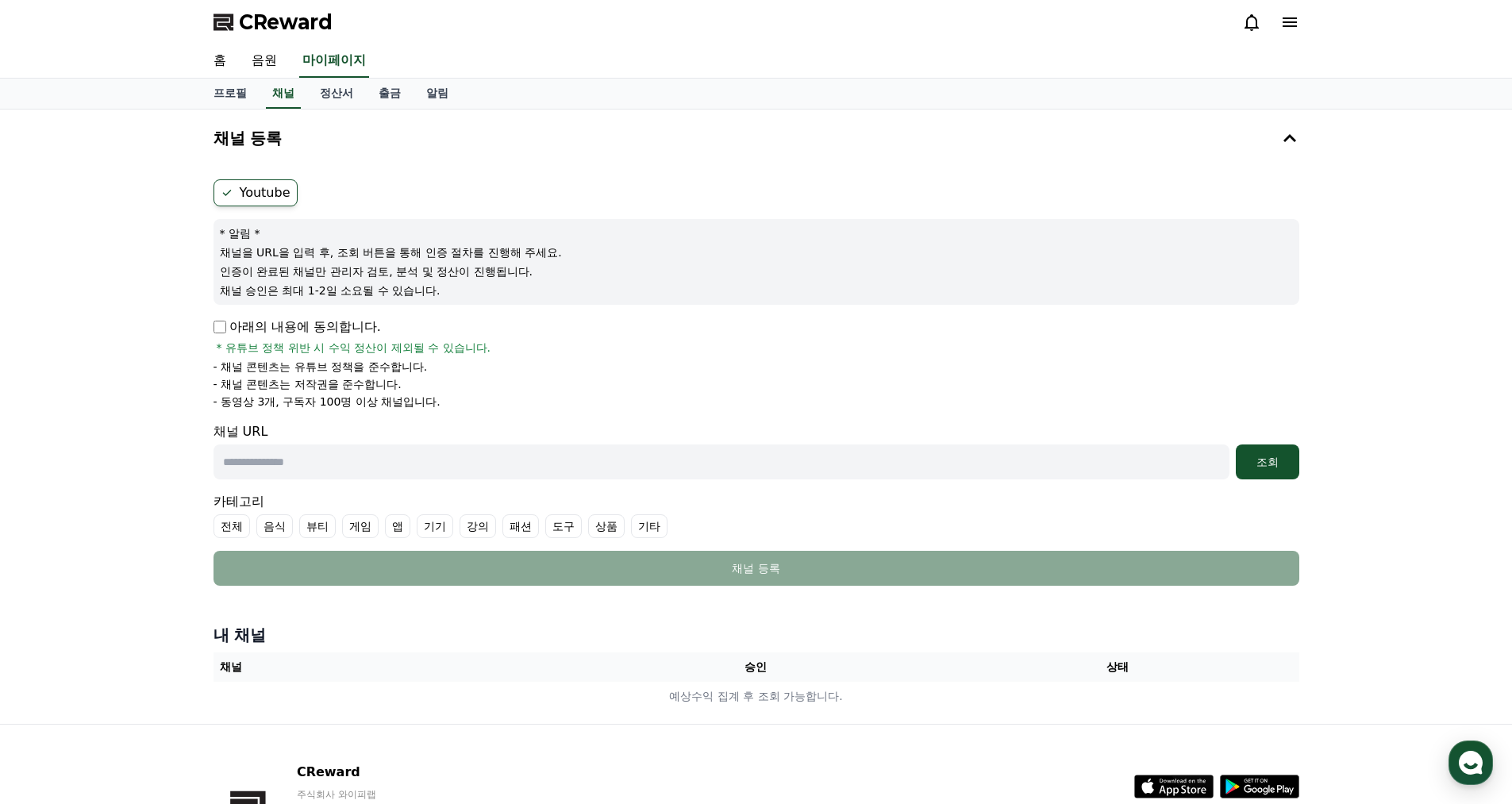
click at [315, 461] on input "text" at bounding box center [721, 462] width 1016 height 35
paste input "**********"
drag, startPoint x: 446, startPoint y: 464, endPoint x: 932, endPoint y: 507, distance: 487.9
click at [877, 507] on form "**********" at bounding box center [756, 382] width 1085 height 407
type input "**********"
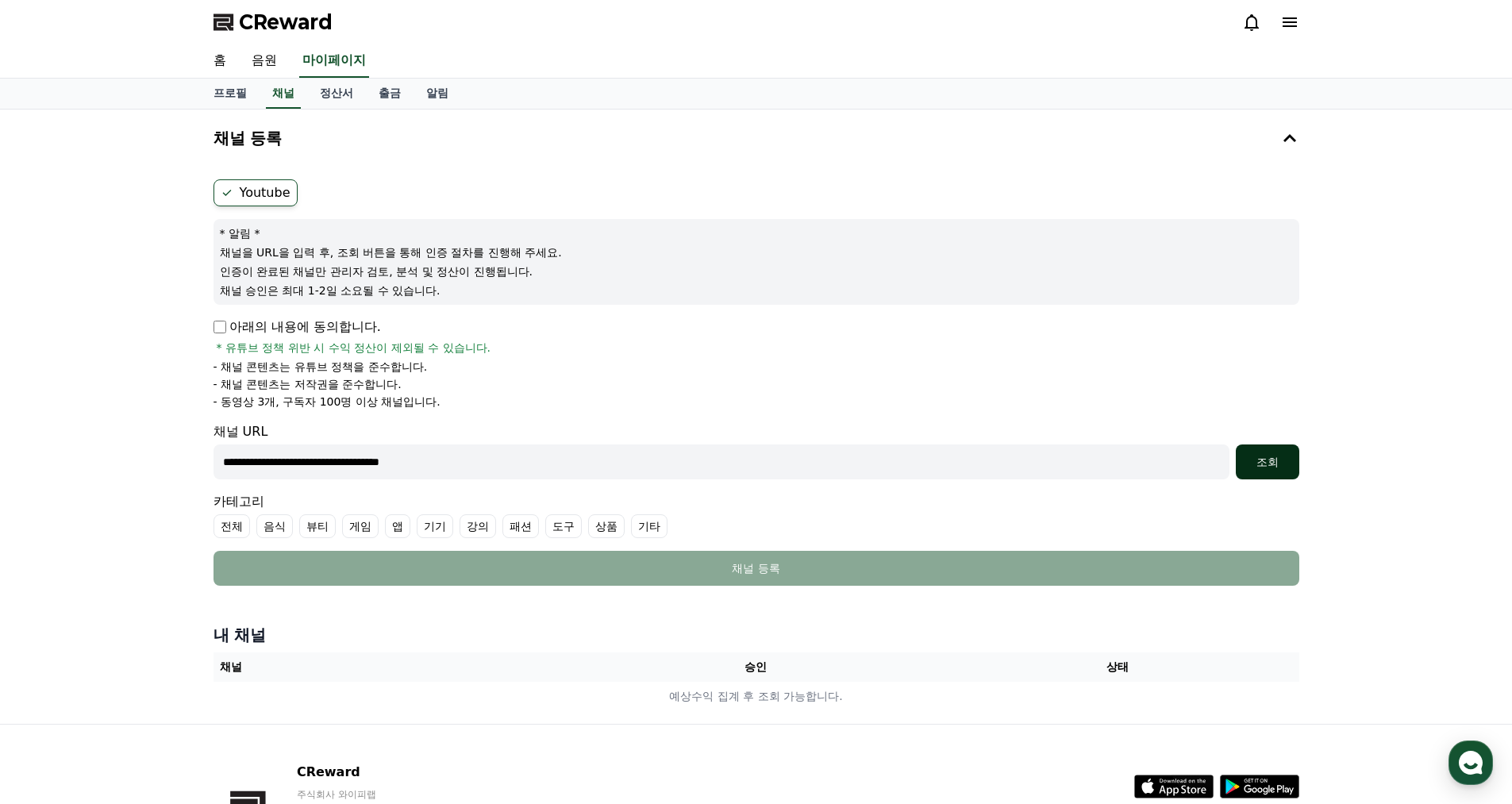
click at [1272, 463] on div "조회" at bounding box center [1268, 462] width 51 height 16
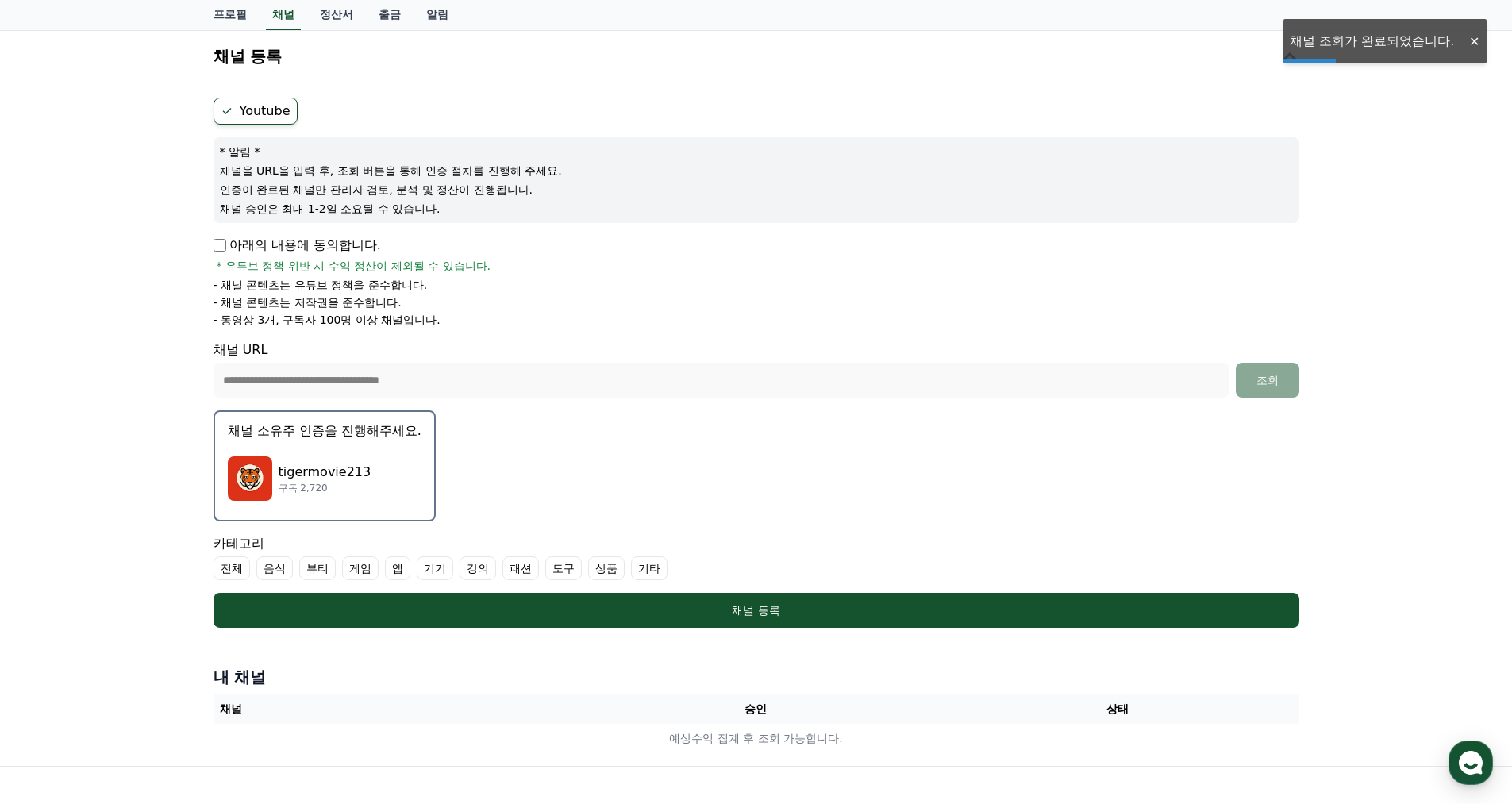
scroll to position [159, 0]
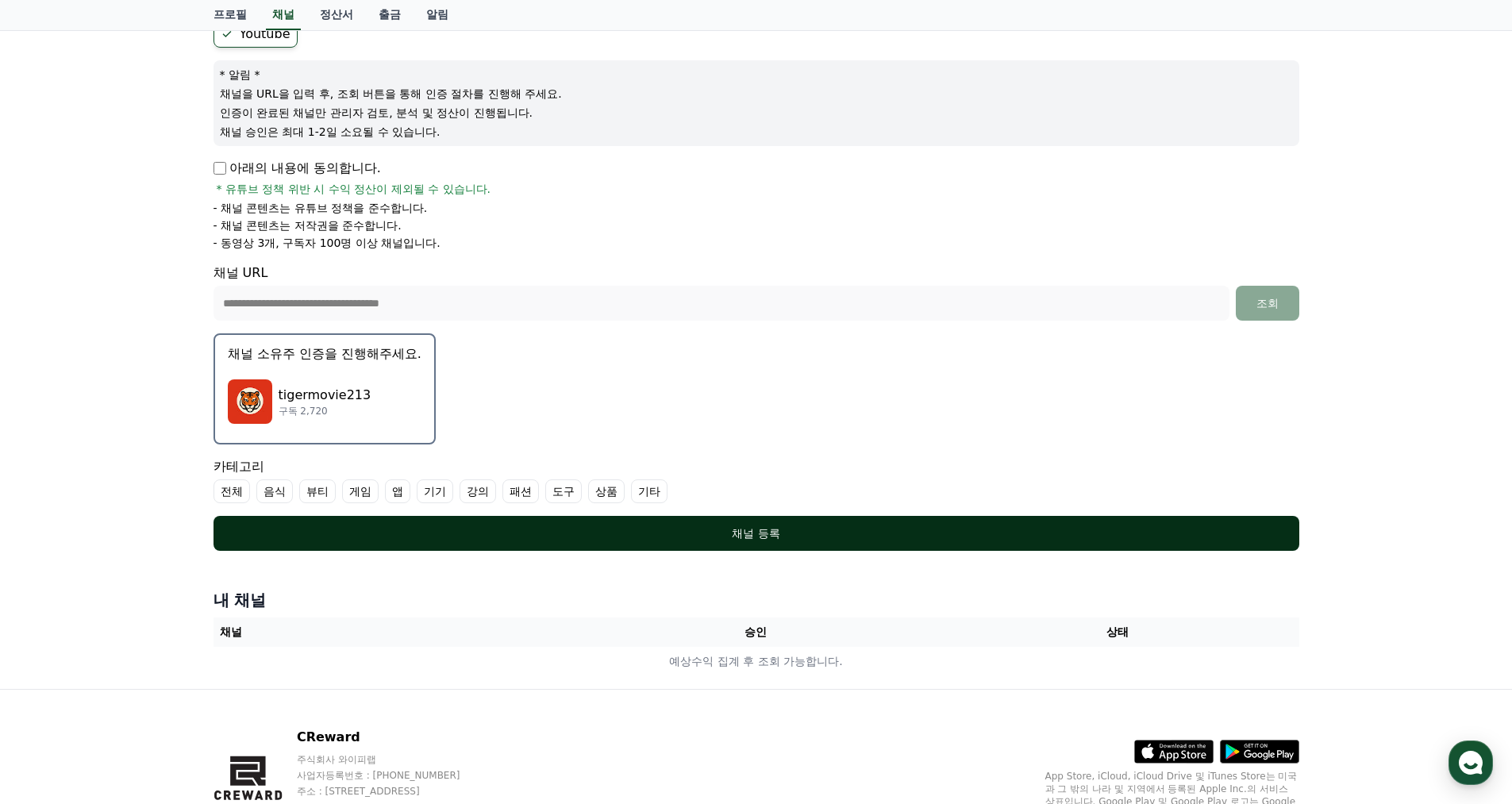
click at [618, 534] on div "채널 등록" at bounding box center [756, 533] width 1022 height 16
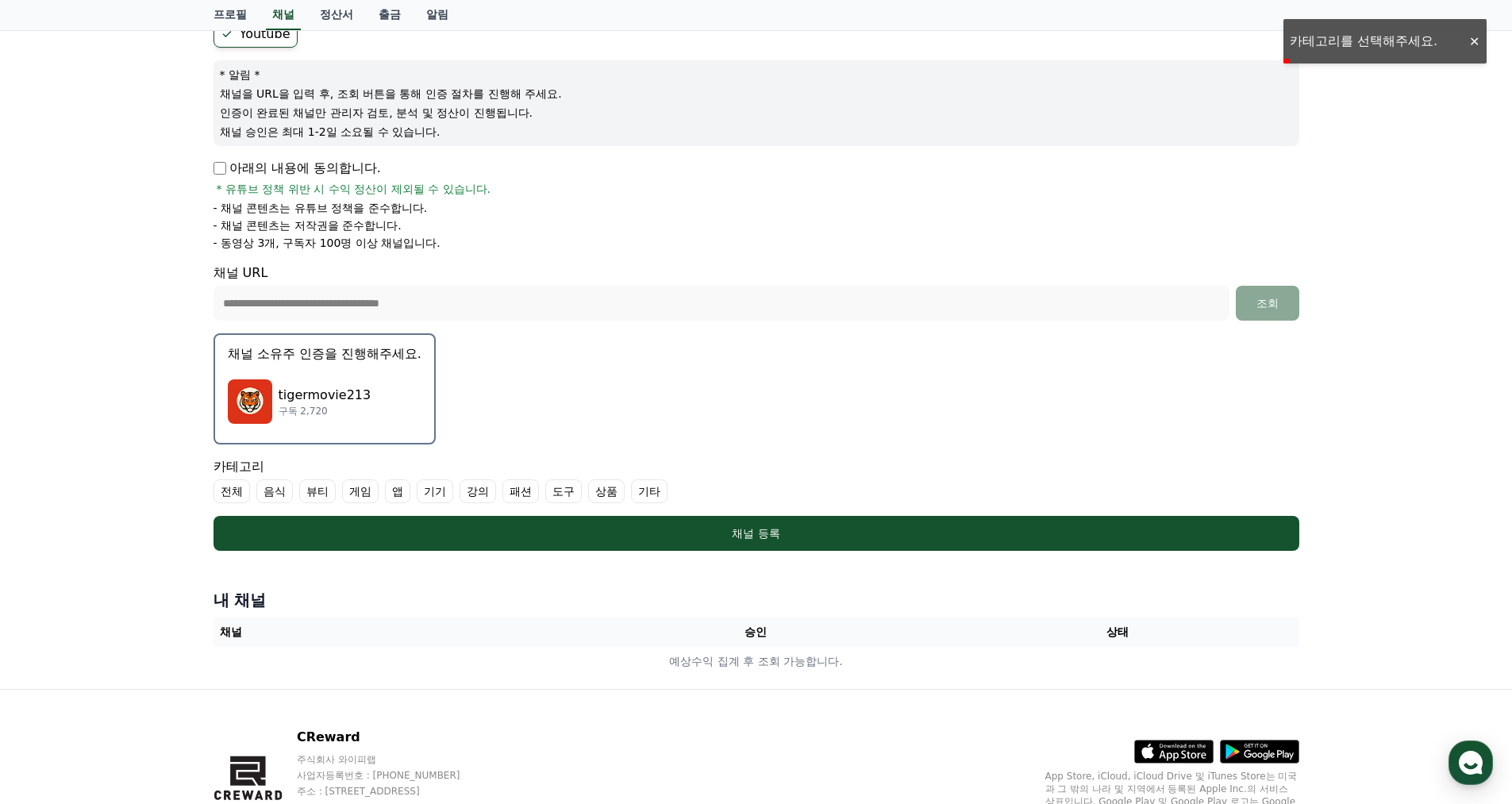
click at [656, 494] on label "기타" at bounding box center [649, 491] width 36 height 23
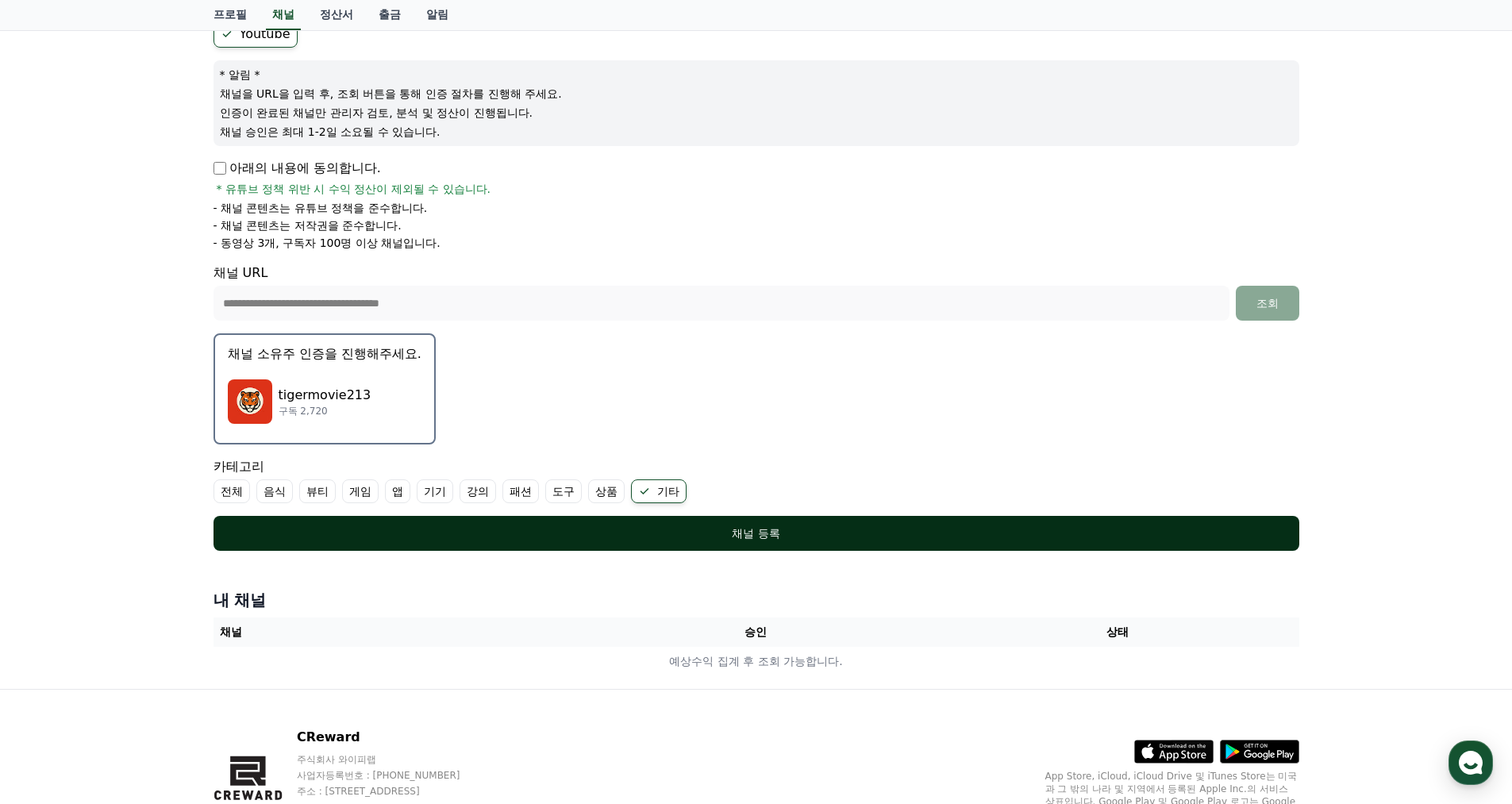
click at [649, 522] on button "채널 등록" at bounding box center [756, 533] width 1085 height 35
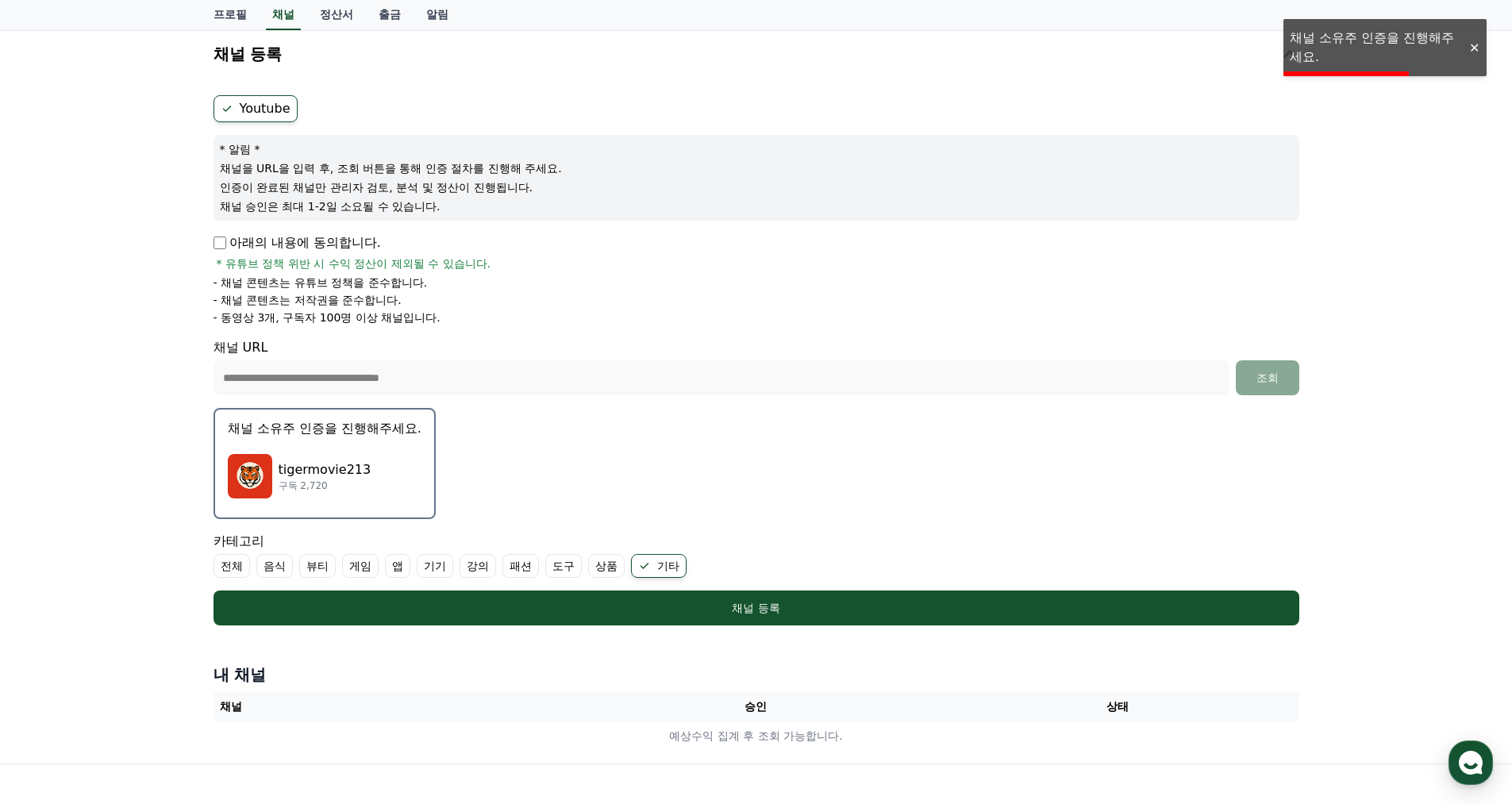
scroll to position [82, 0]
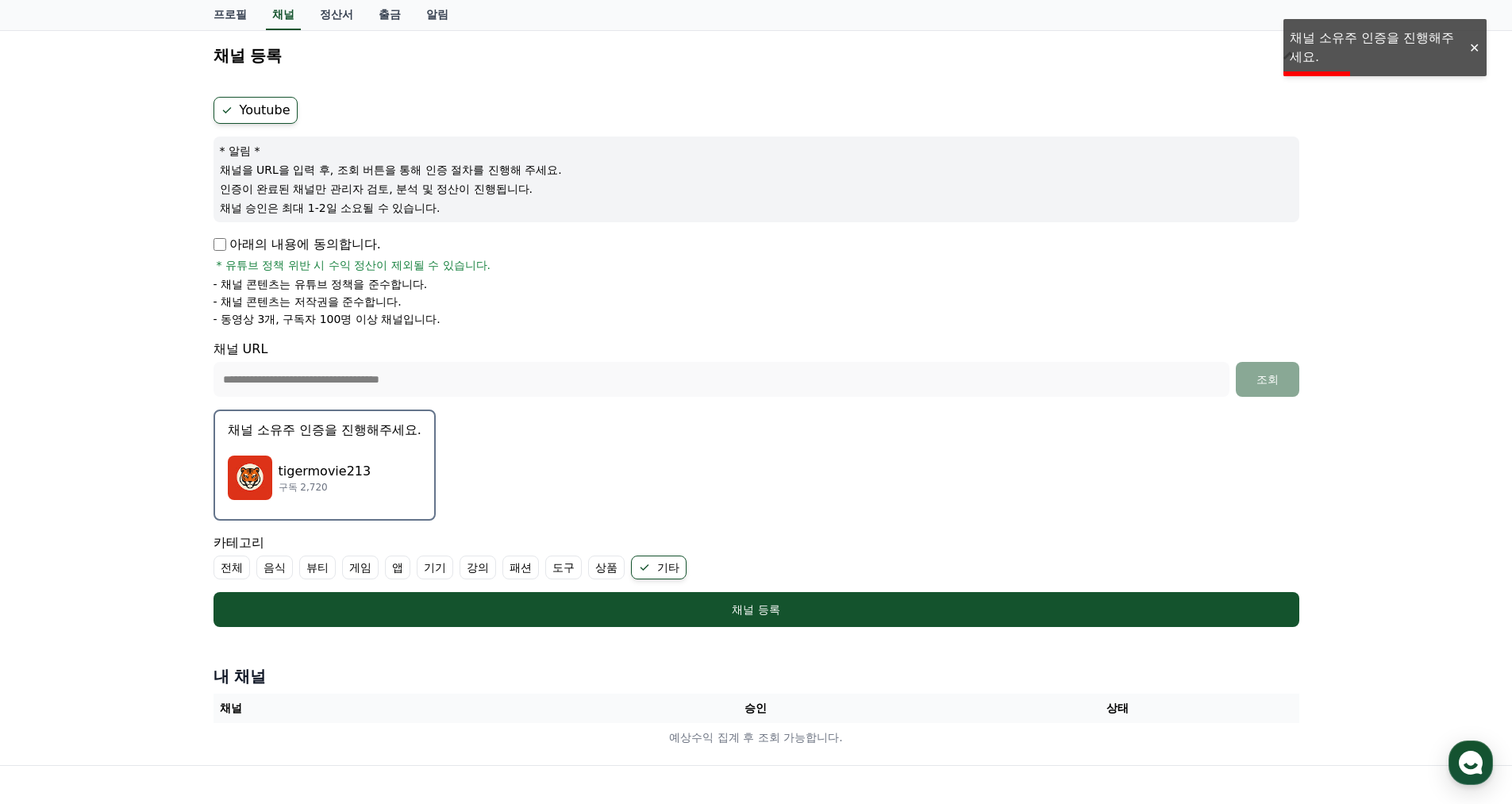
click at [319, 428] on p "채널 소유주 인증을 진행해주세요." at bounding box center [324, 430] width 193 height 19
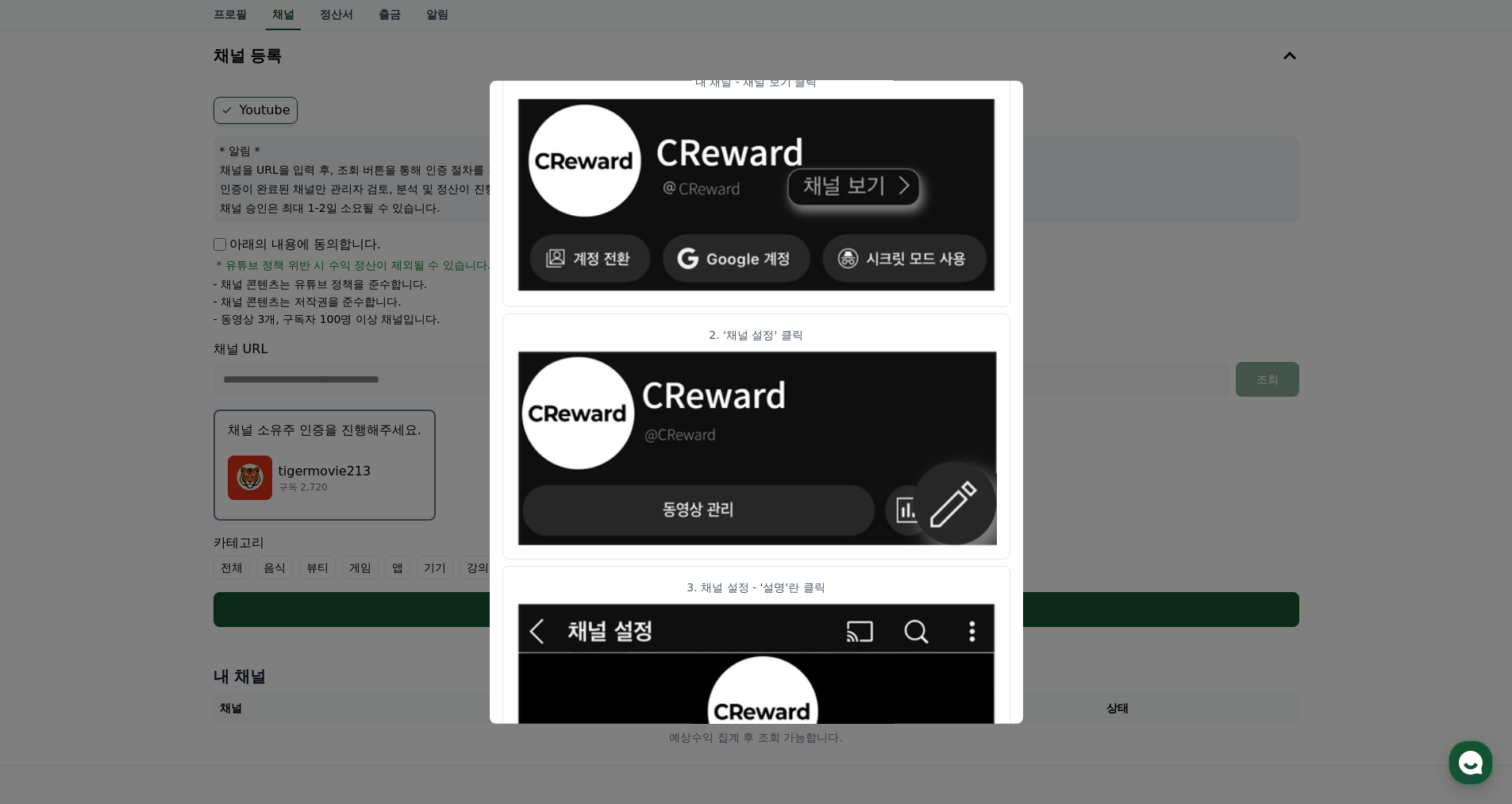
scroll to position [728, 0]
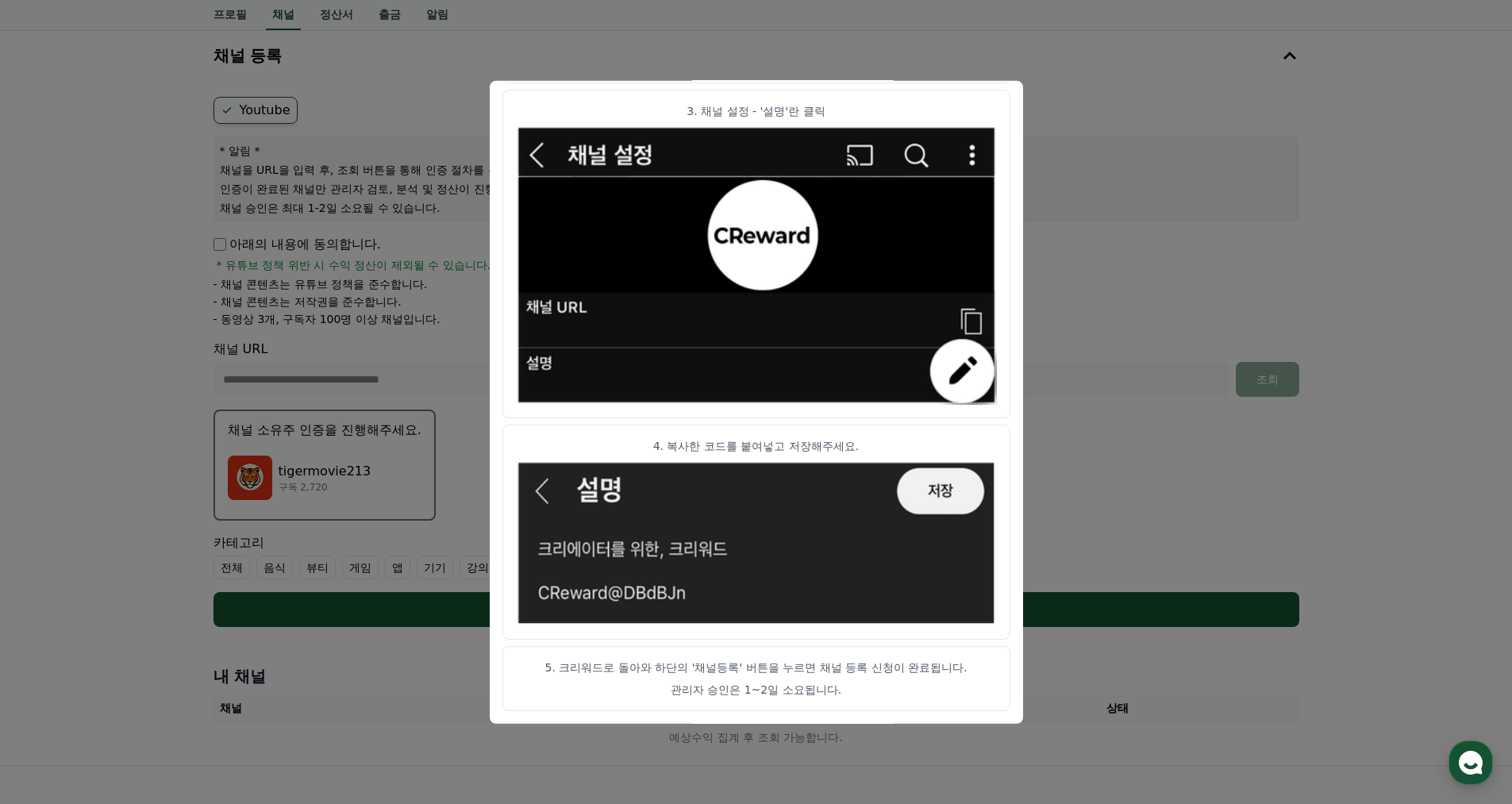
click at [586, 32] on button "close modal" at bounding box center [756, 402] width 1512 height 804
